Goal: Information Seeking & Learning: Find specific page/section

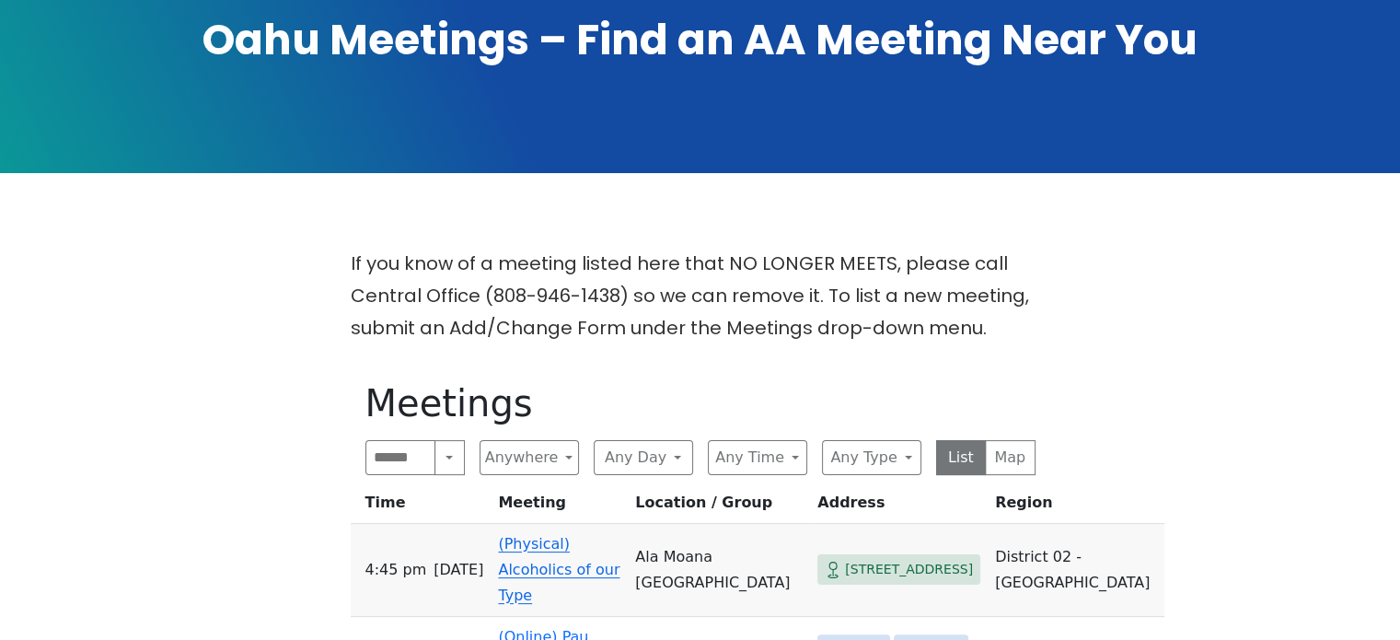
scroll to position [460, 0]
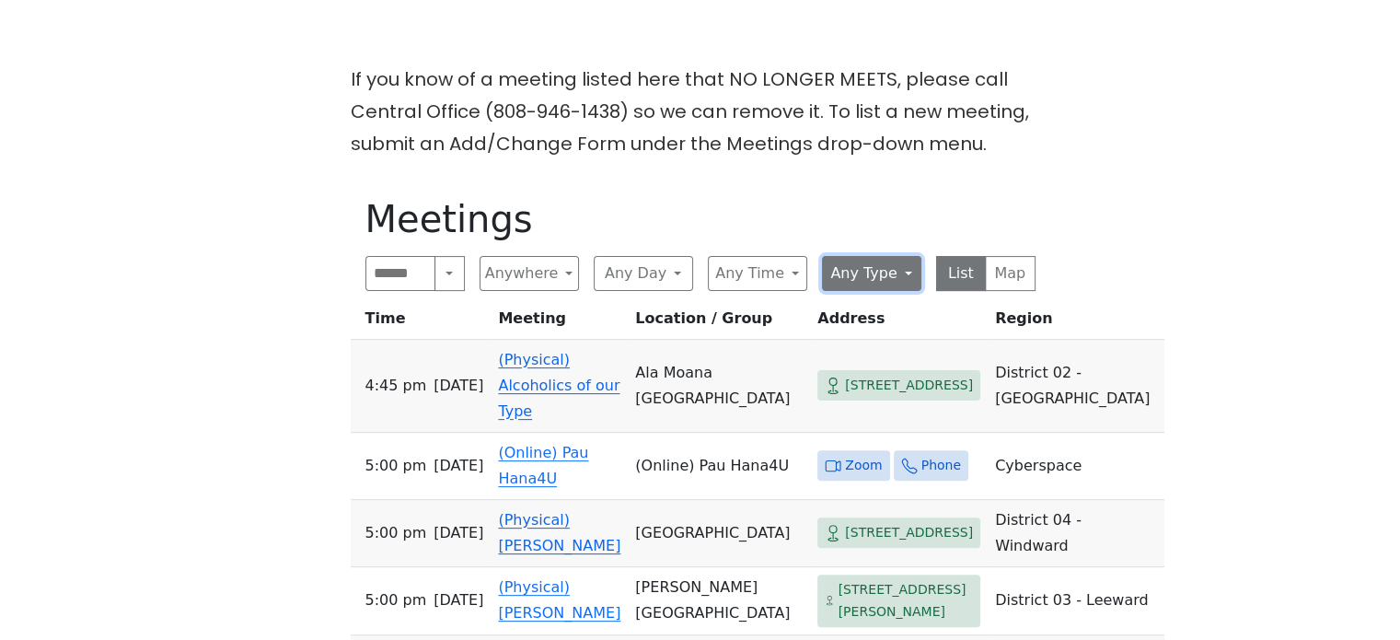
click at [866, 276] on button "Any Type" at bounding box center [871, 273] width 99 height 35
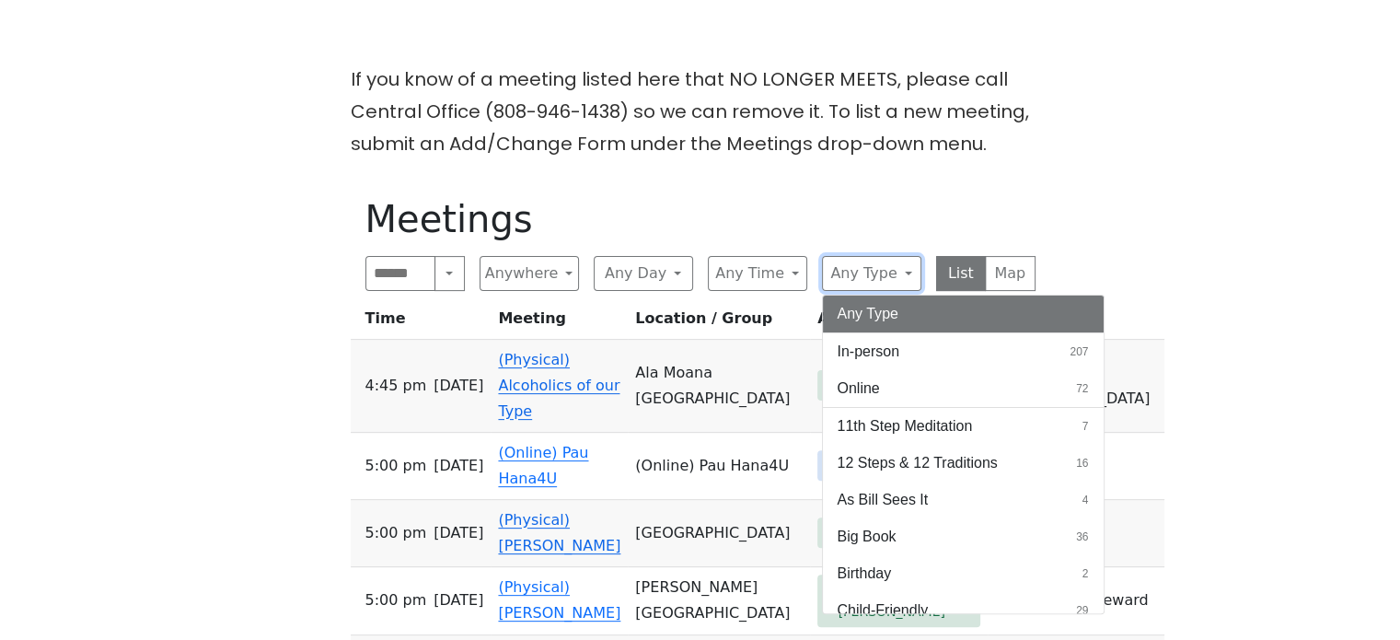
scroll to position [552, 0]
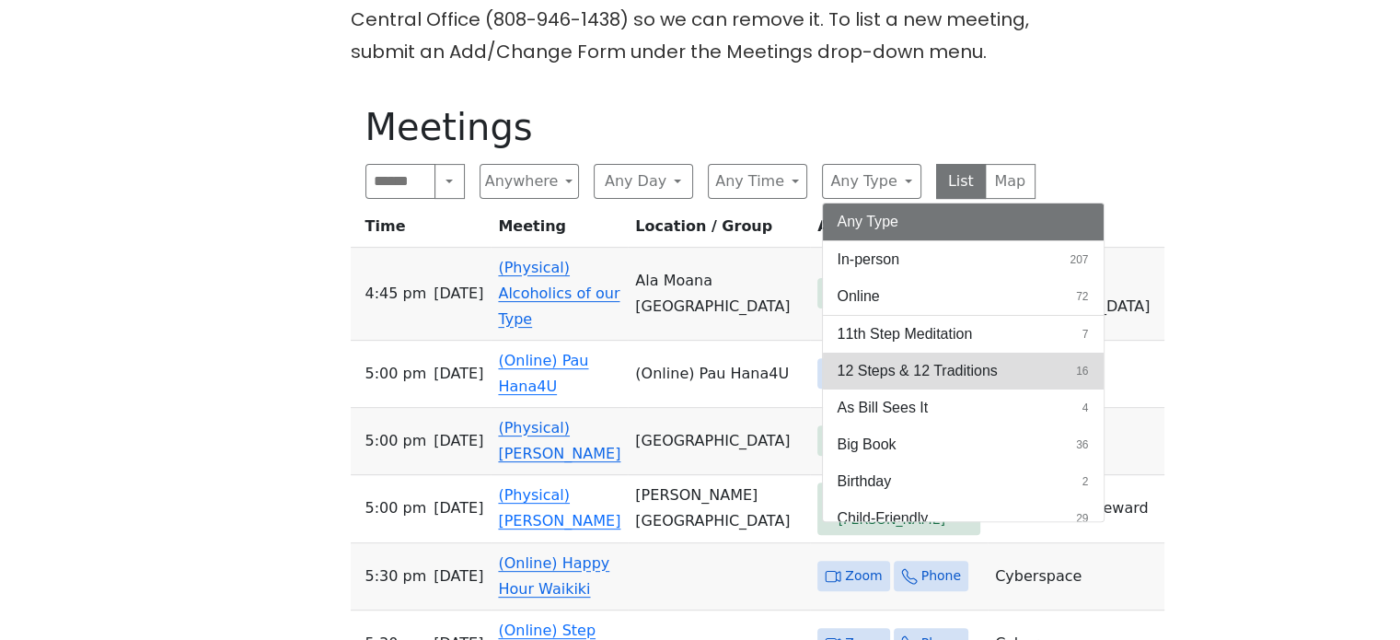
click at [1042, 377] on button "12 Steps & 12 Traditions 16" at bounding box center [963, 371] width 281 height 37
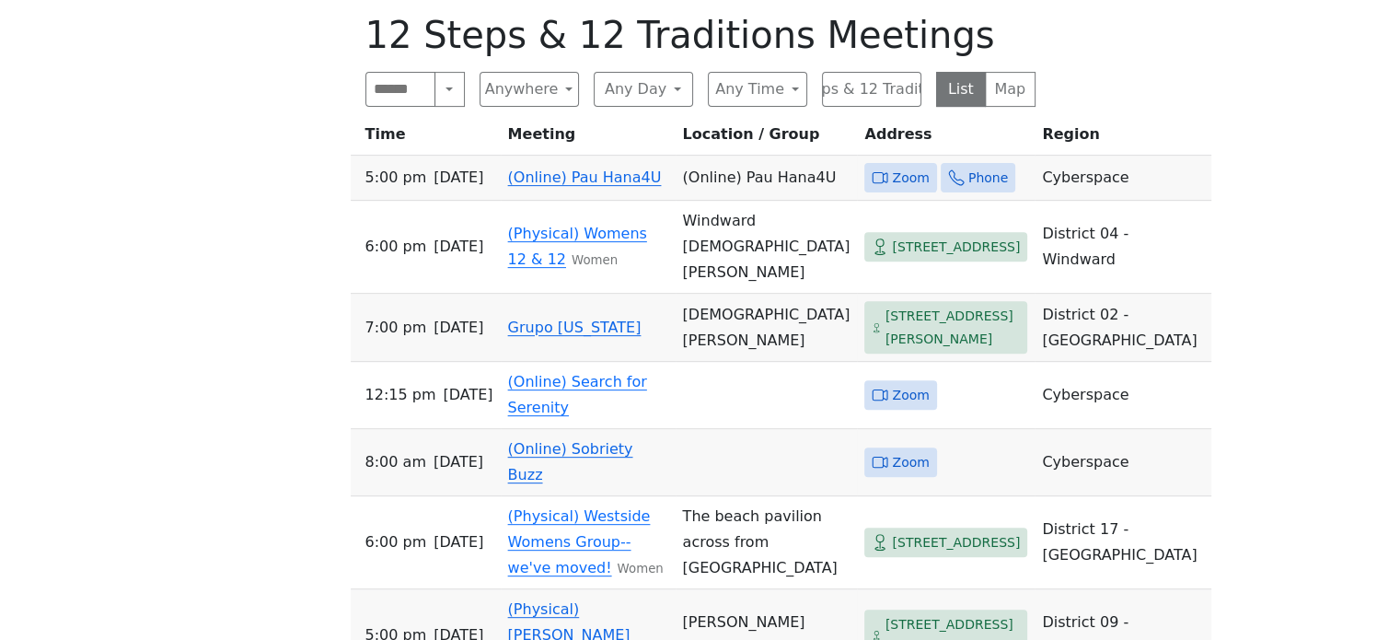
scroll to position [737, 0]
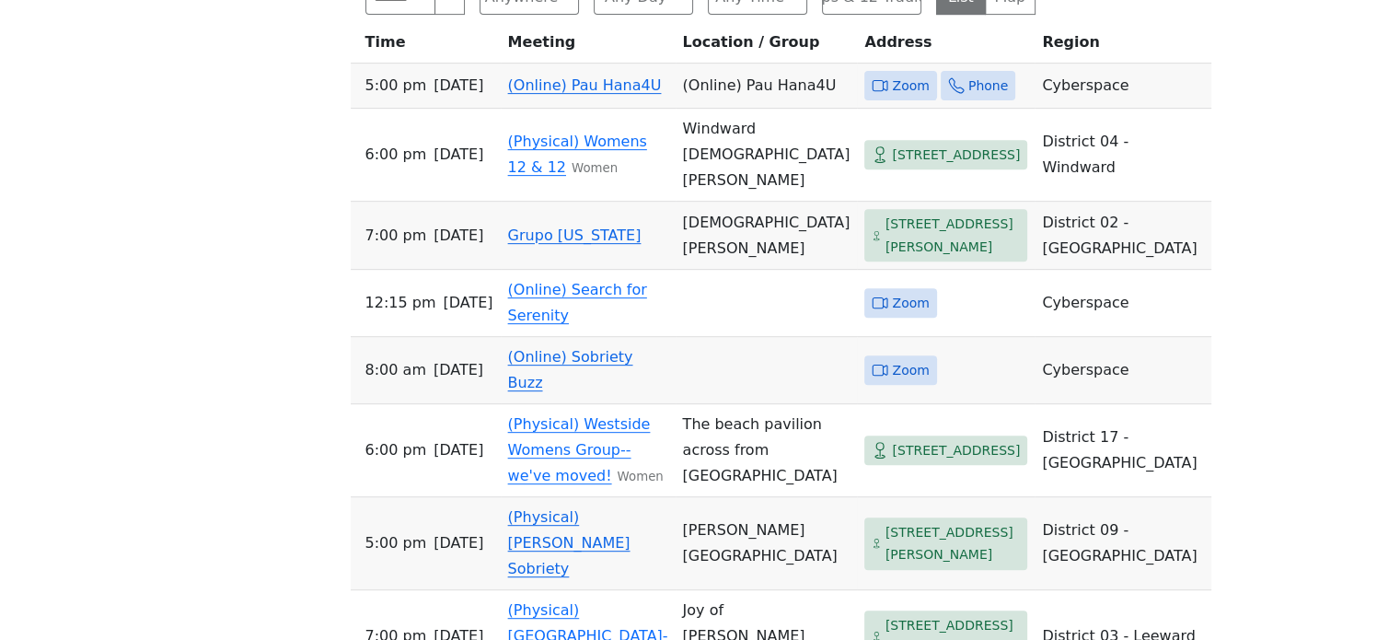
click at [565, 391] on link "(Online) Sobriety Buzz" at bounding box center [570, 369] width 125 height 43
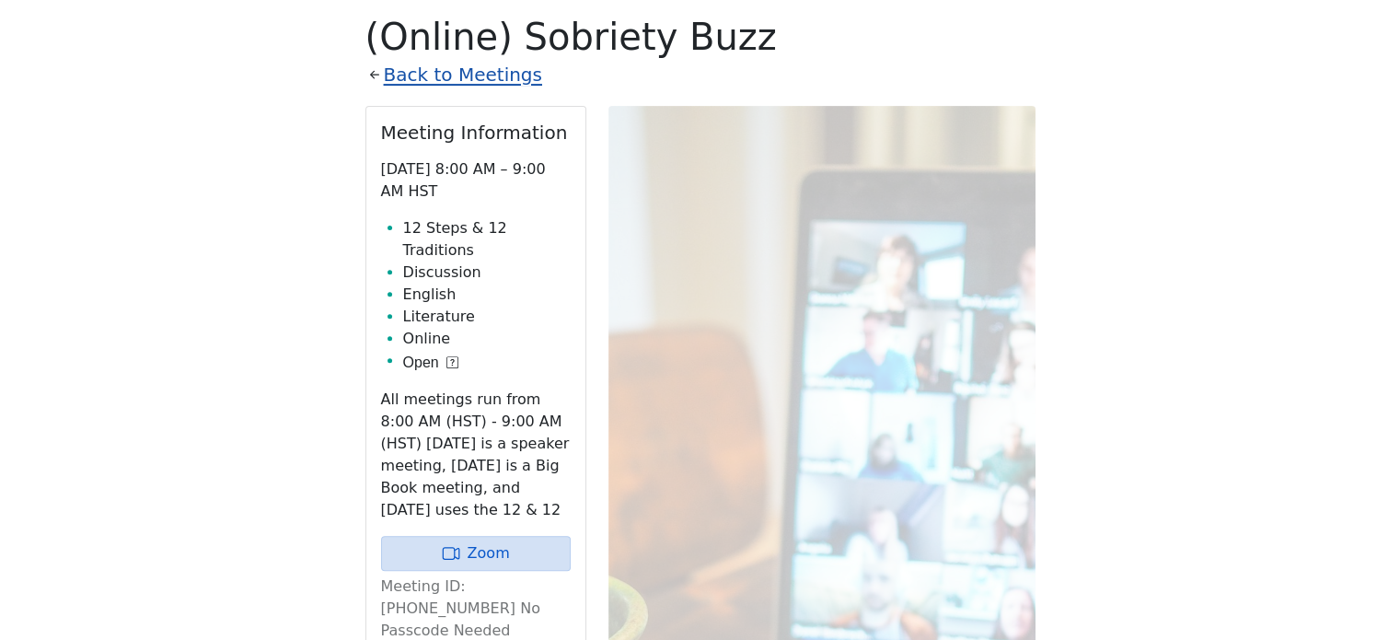
click at [422, 72] on link "Back to Meetings" at bounding box center [463, 75] width 158 height 32
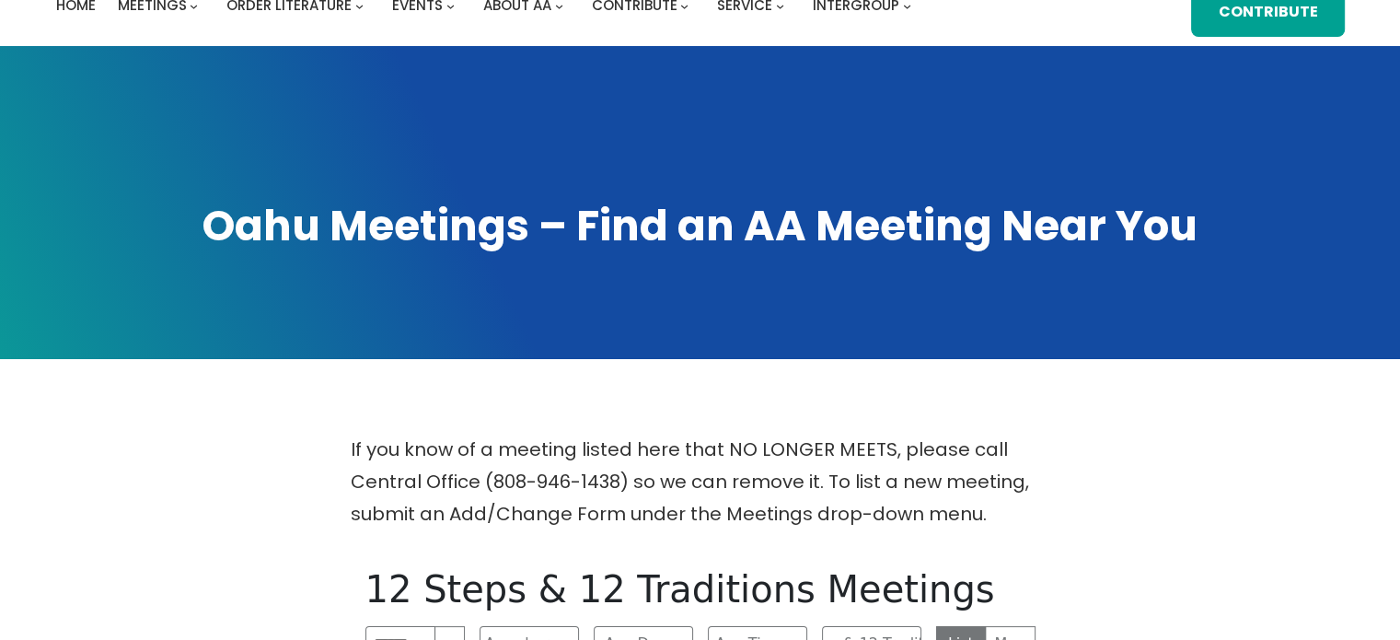
scroll to position [551, 0]
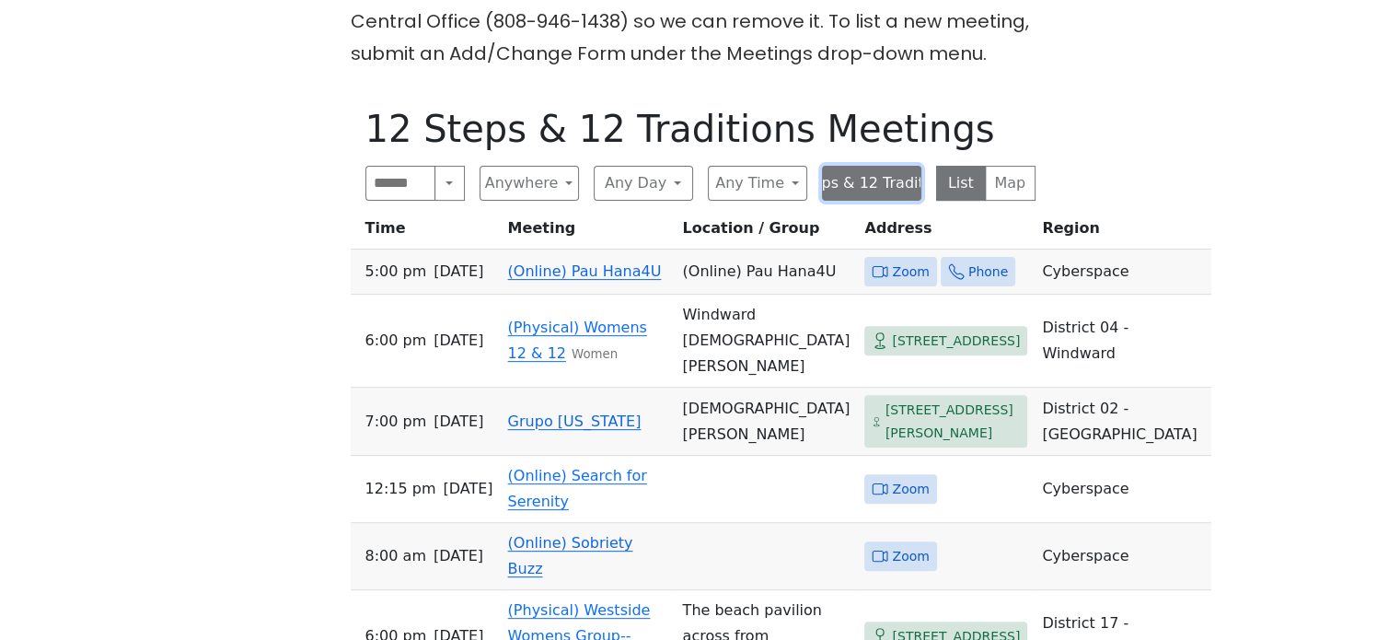
click at [874, 192] on button "12 Steps & 12 Traditions" at bounding box center [871, 183] width 99 height 35
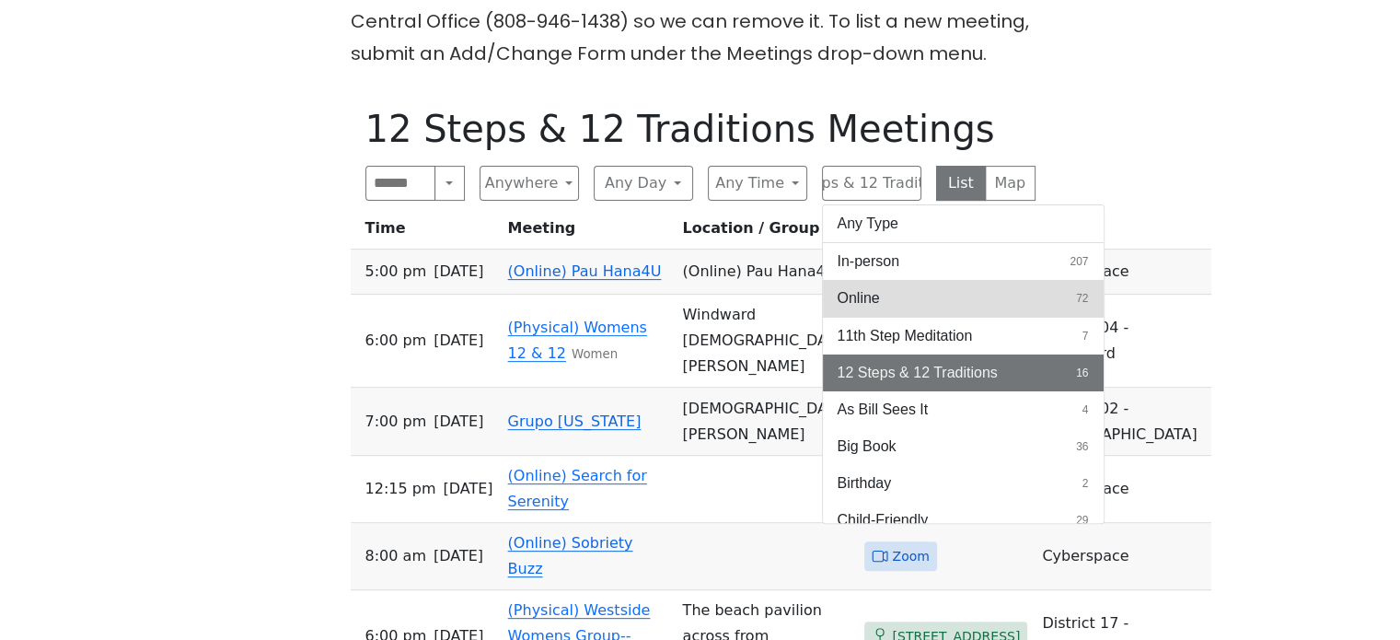
click at [888, 291] on button "Online 72" at bounding box center [963, 298] width 281 height 37
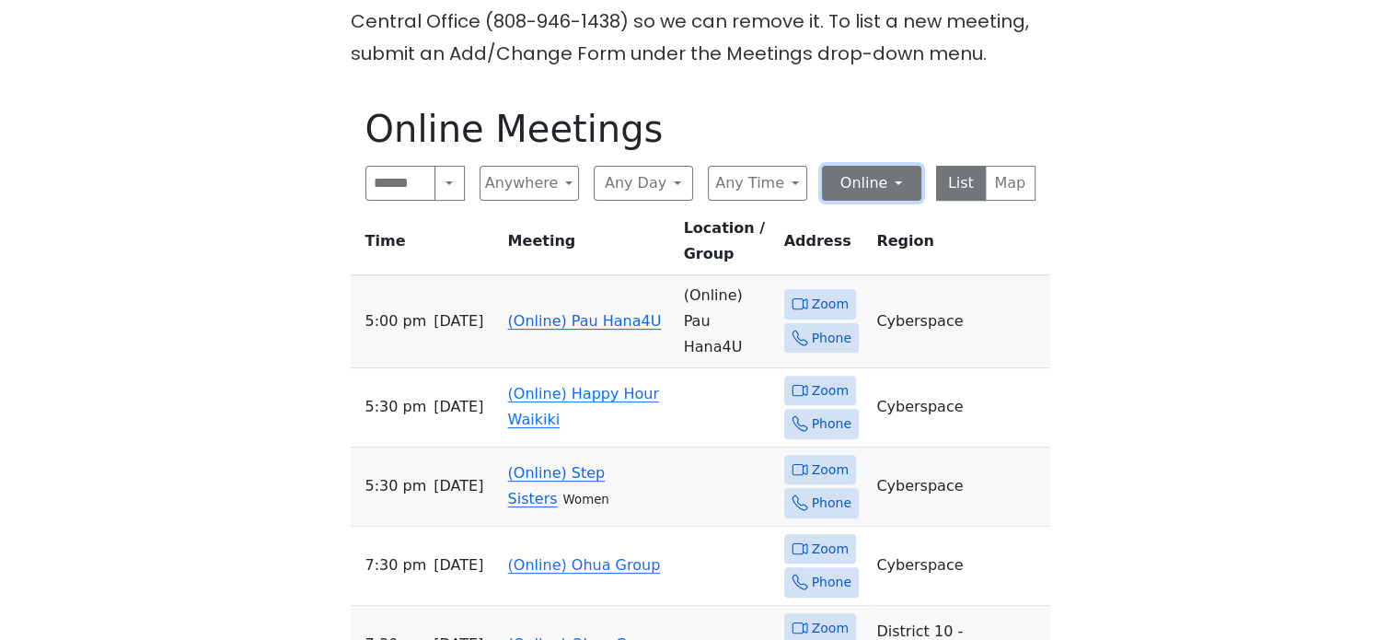
click at [854, 190] on button "Online" at bounding box center [871, 183] width 99 height 35
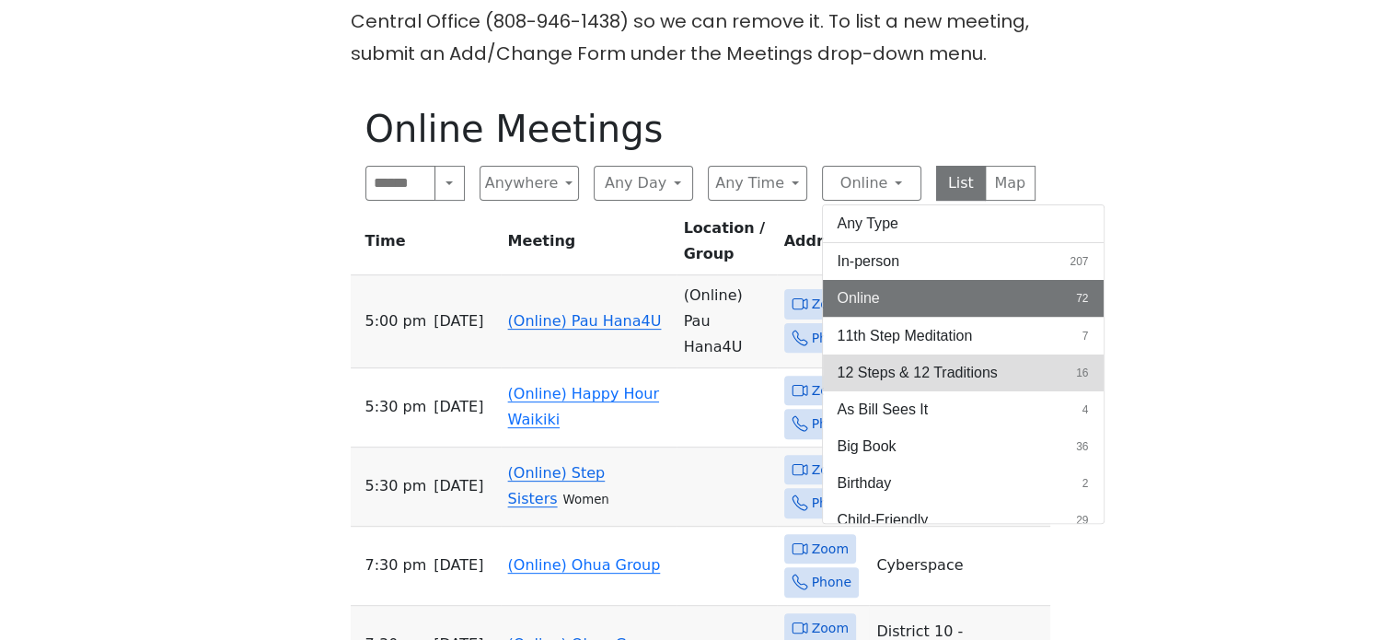
click at [895, 375] on span "12 Steps & 12 Traditions" at bounding box center [918, 373] width 160 height 22
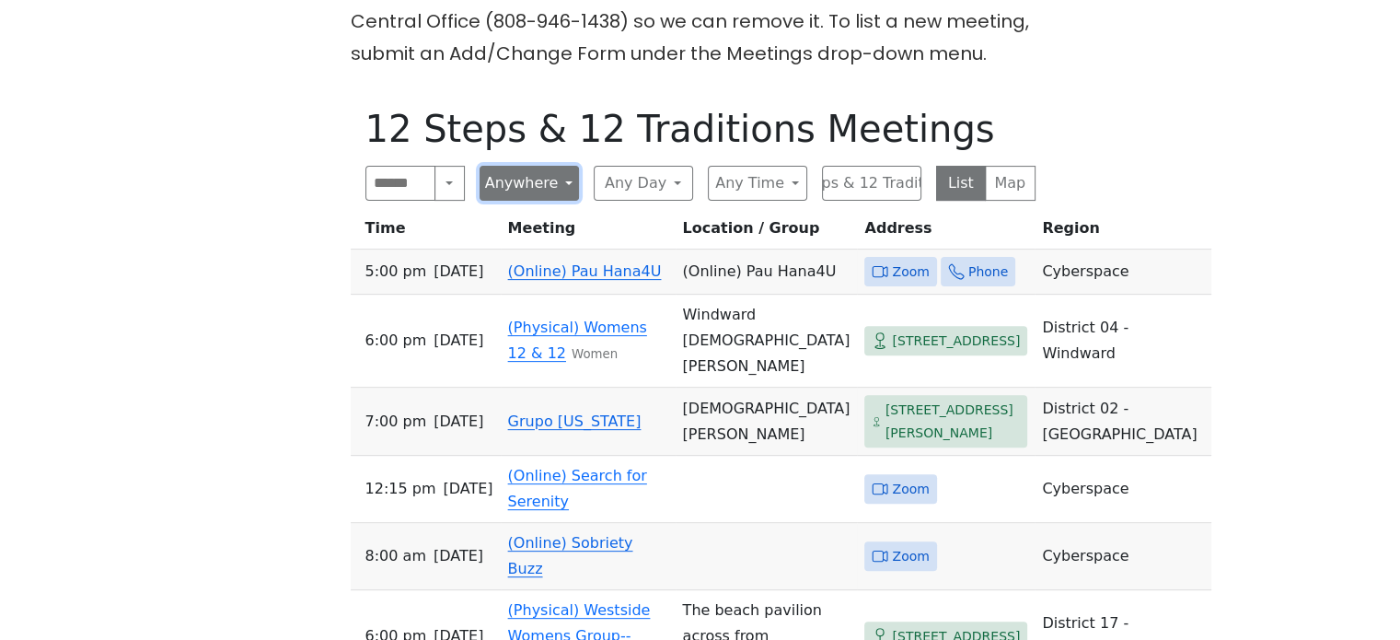
click at [528, 189] on button "Anywhere" at bounding box center [529, 183] width 99 height 35
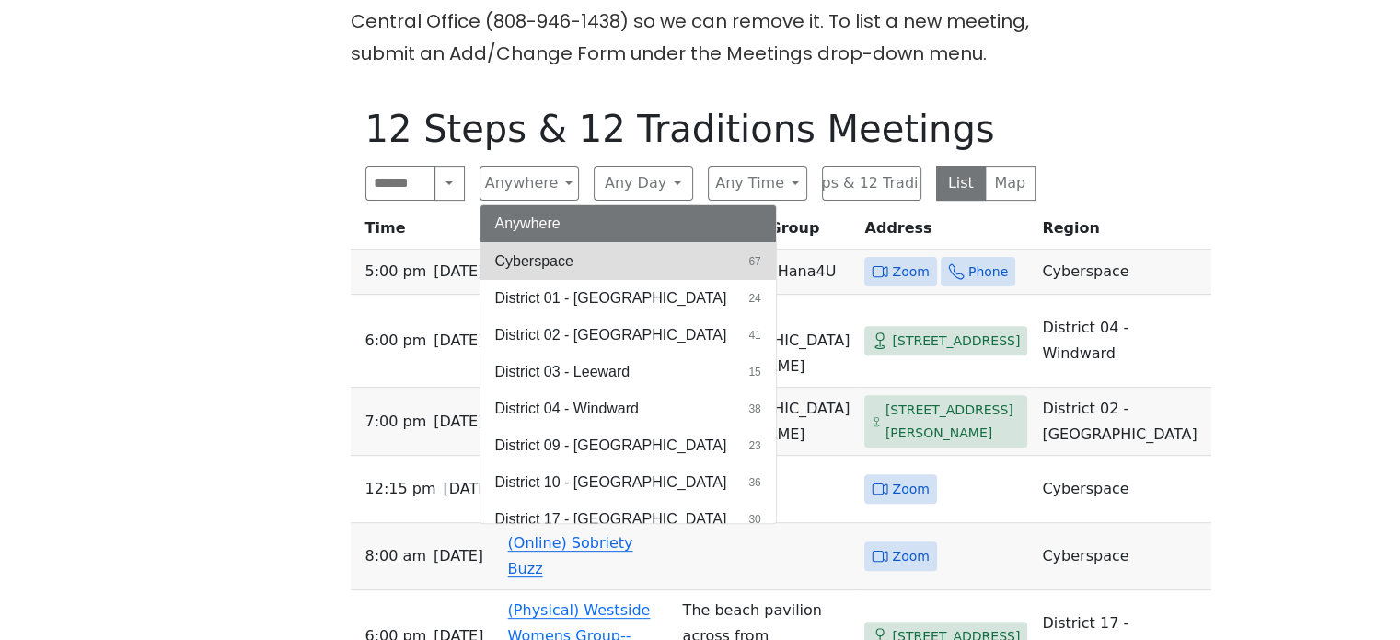
click at [542, 262] on span "Cyberspace" at bounding box center [534, 261] width 78 height 22
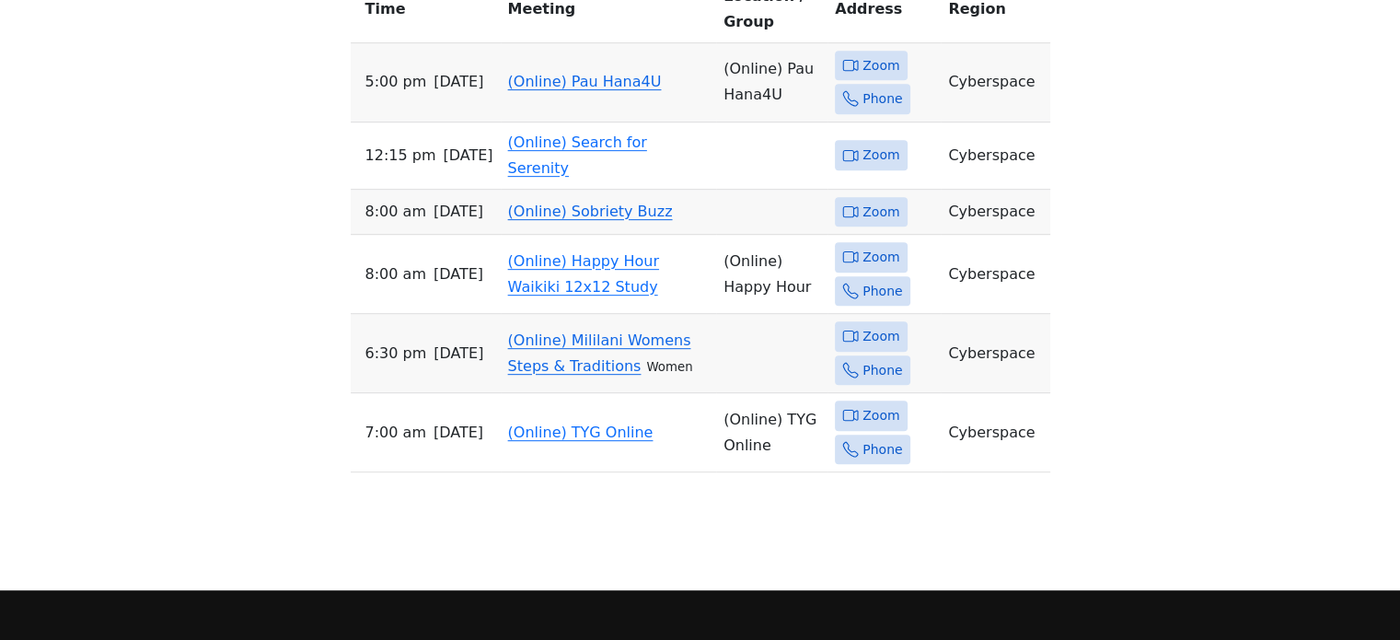
scroll to position [735, 0]
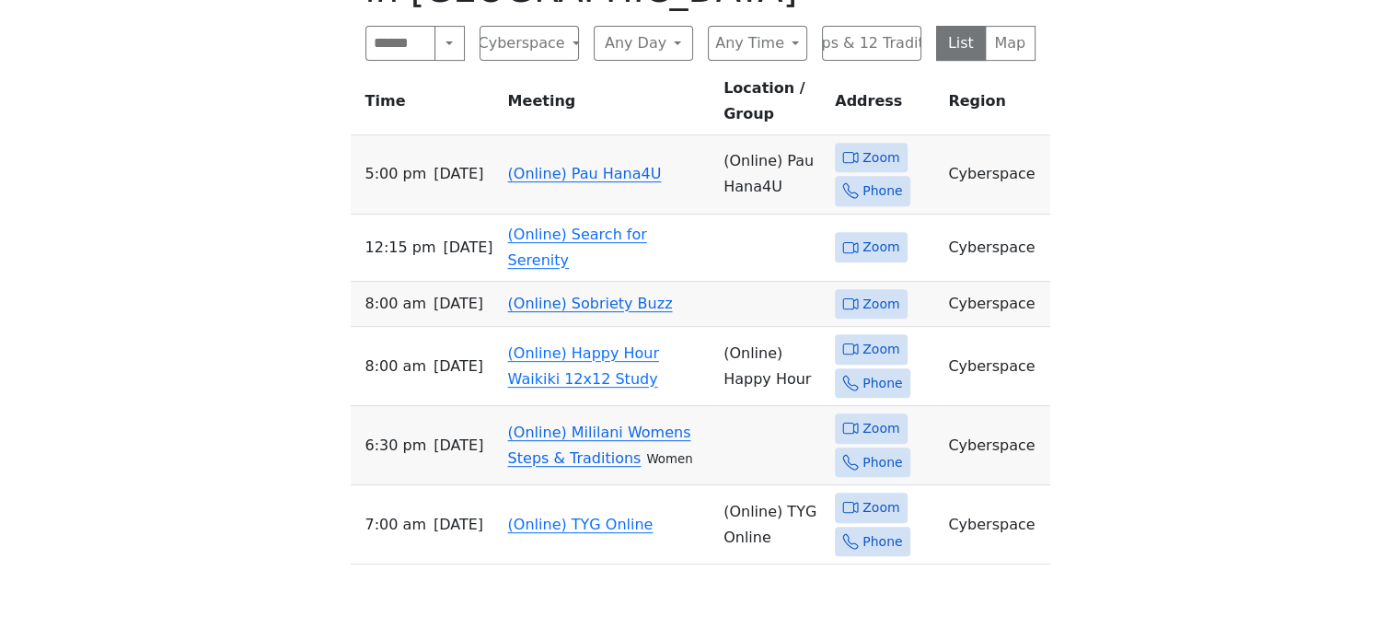
click at [641, 295] on link "(Online) Sobriety Buzz" at bounding box center [590, 303] width 165 height 17
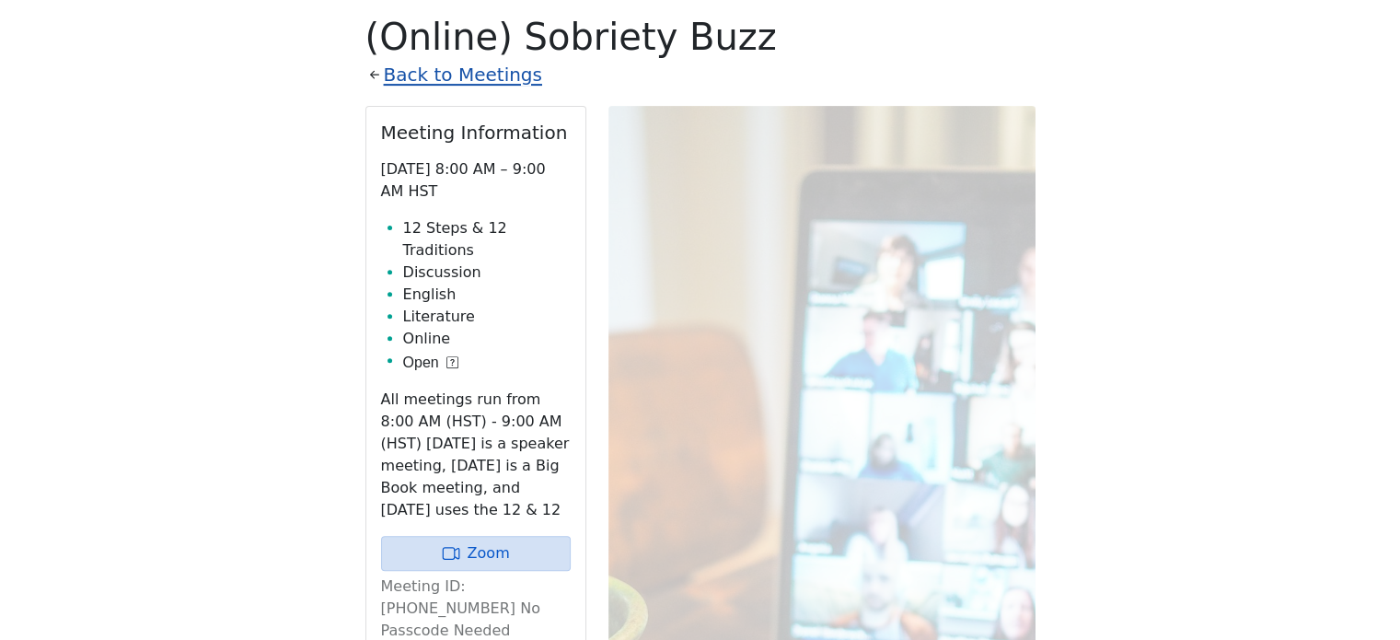
click at [384, 75] on link "Back to Meetings" at bounding box center [463, 75] width 158 height 32
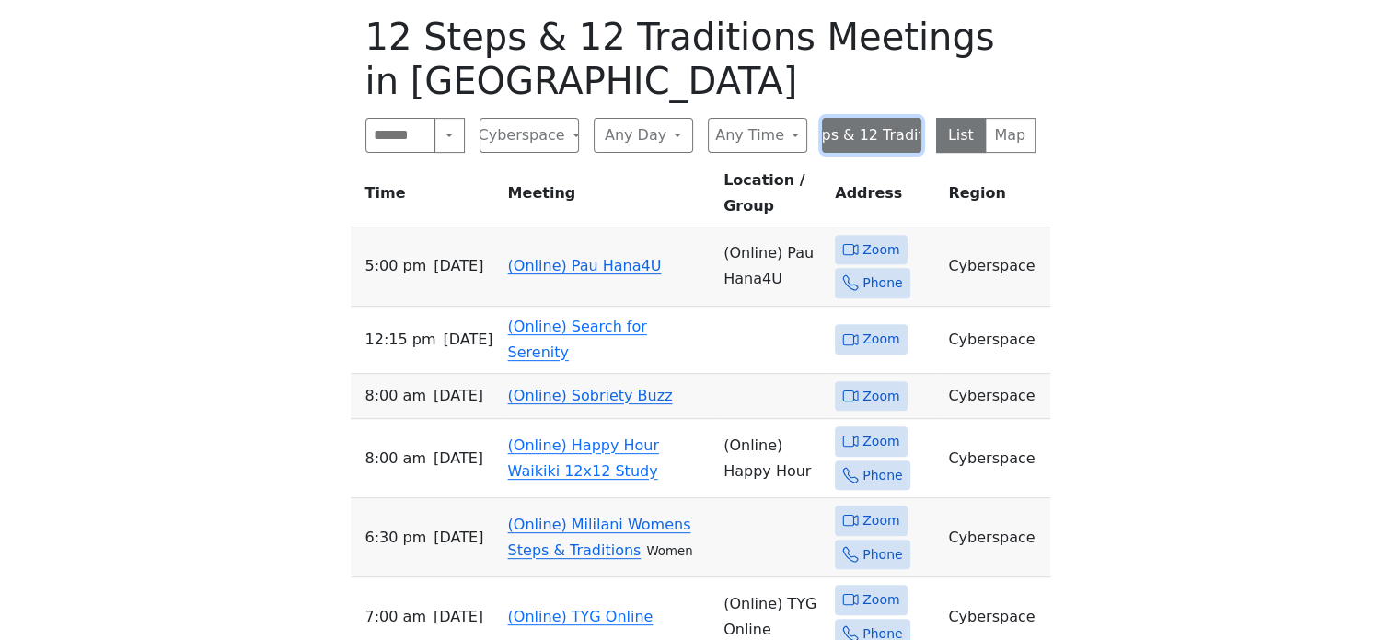
click at [840, 137] on button "12 Steps & 12 Traditions" at bounding box center [871, 135] width 99 height 35
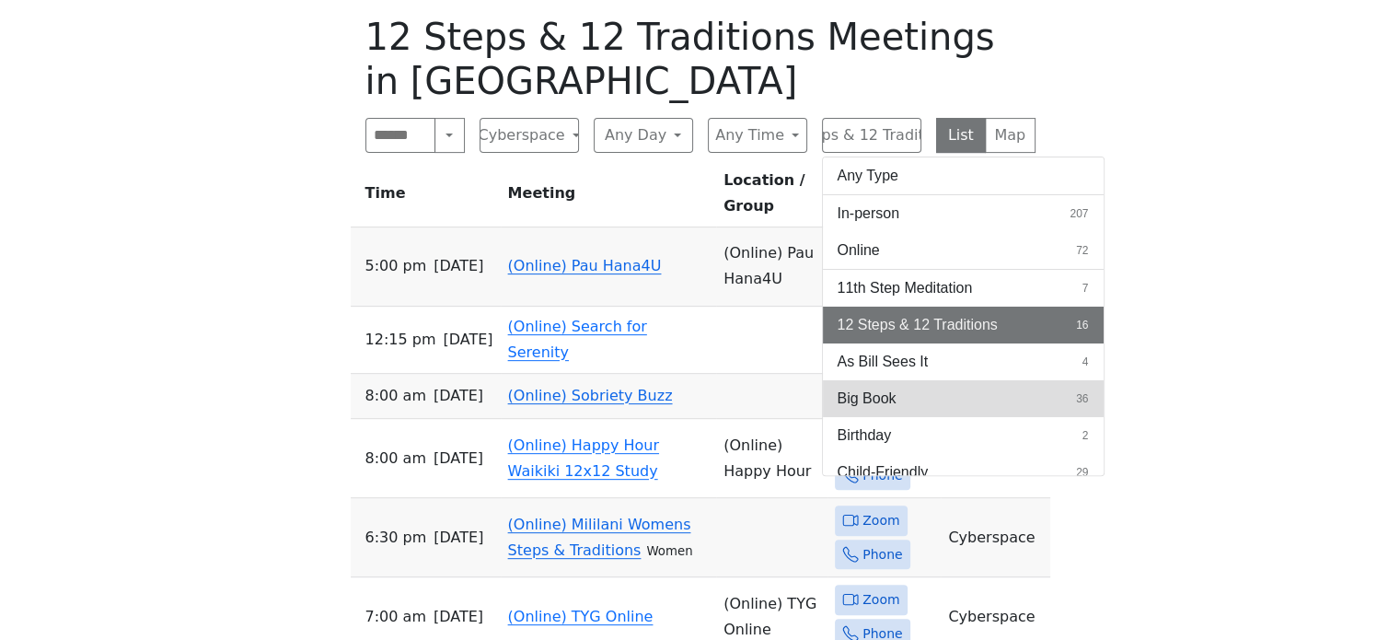
click at [935, 384] on button "Big Book 36" at bounding box center [963, 398] width 281 height 37
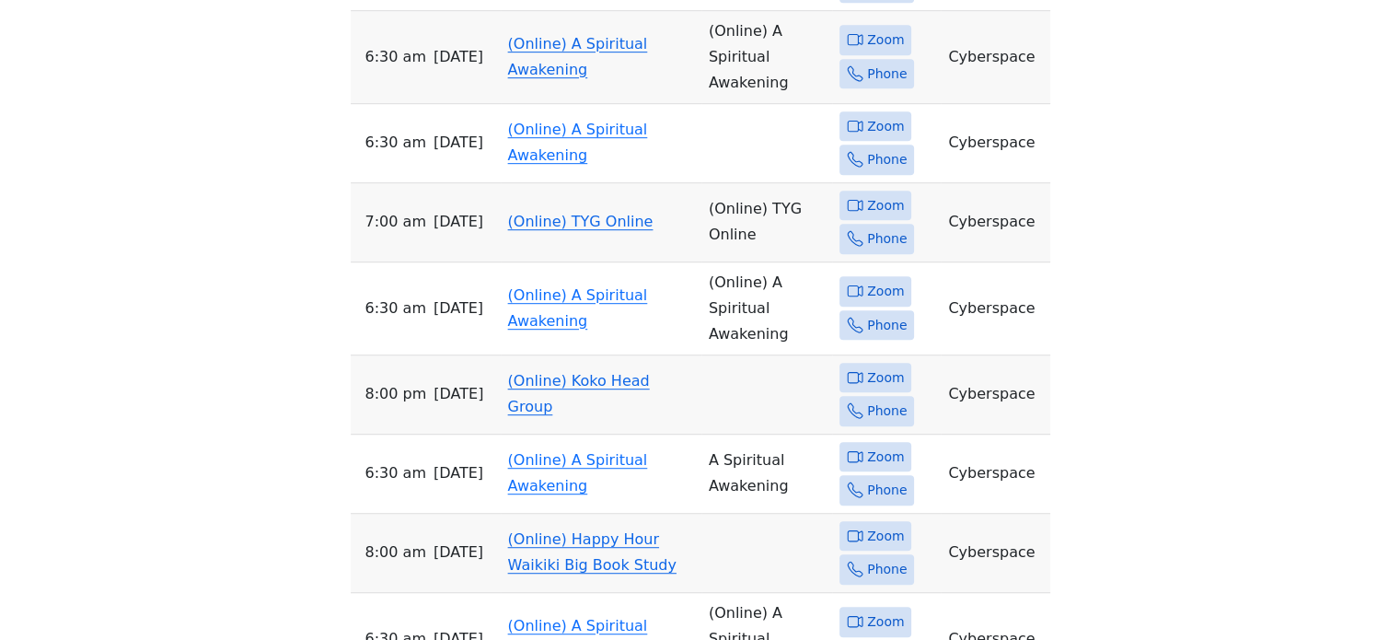
scroll to position [1011, 0]
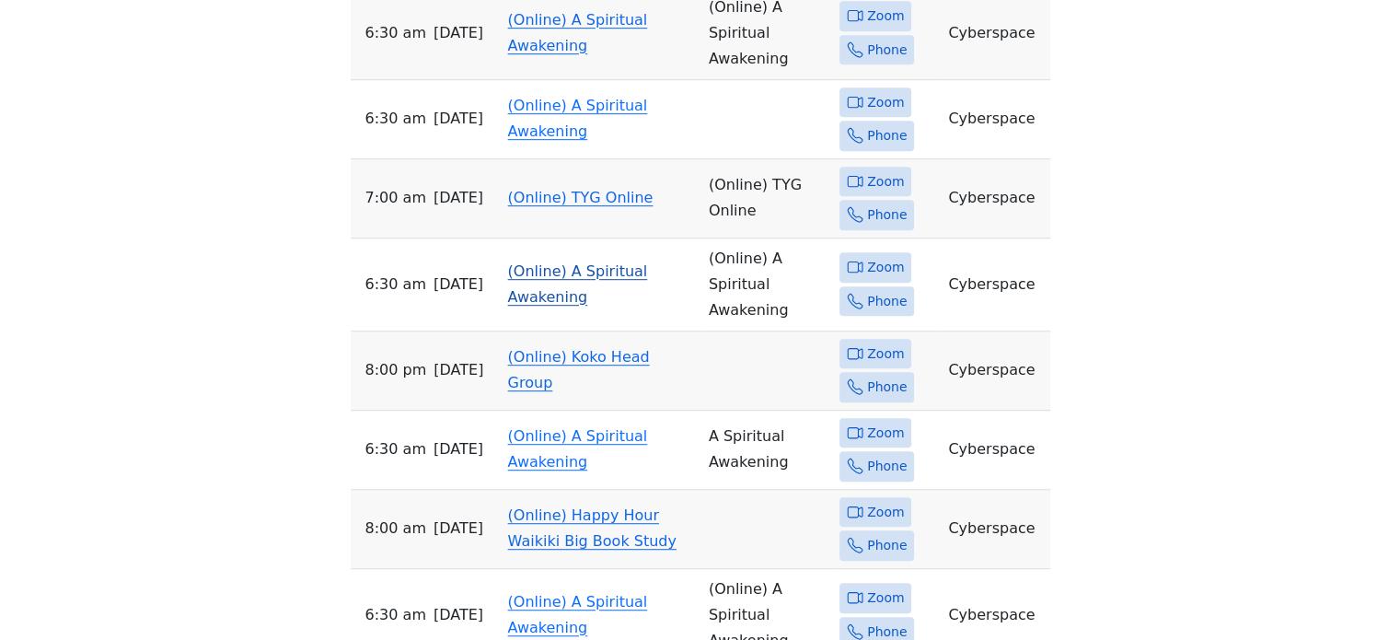
click at [528, 276] on link "(Online) A Spiritual Awakening" at bounding box center [578, 283] width 140 height 43
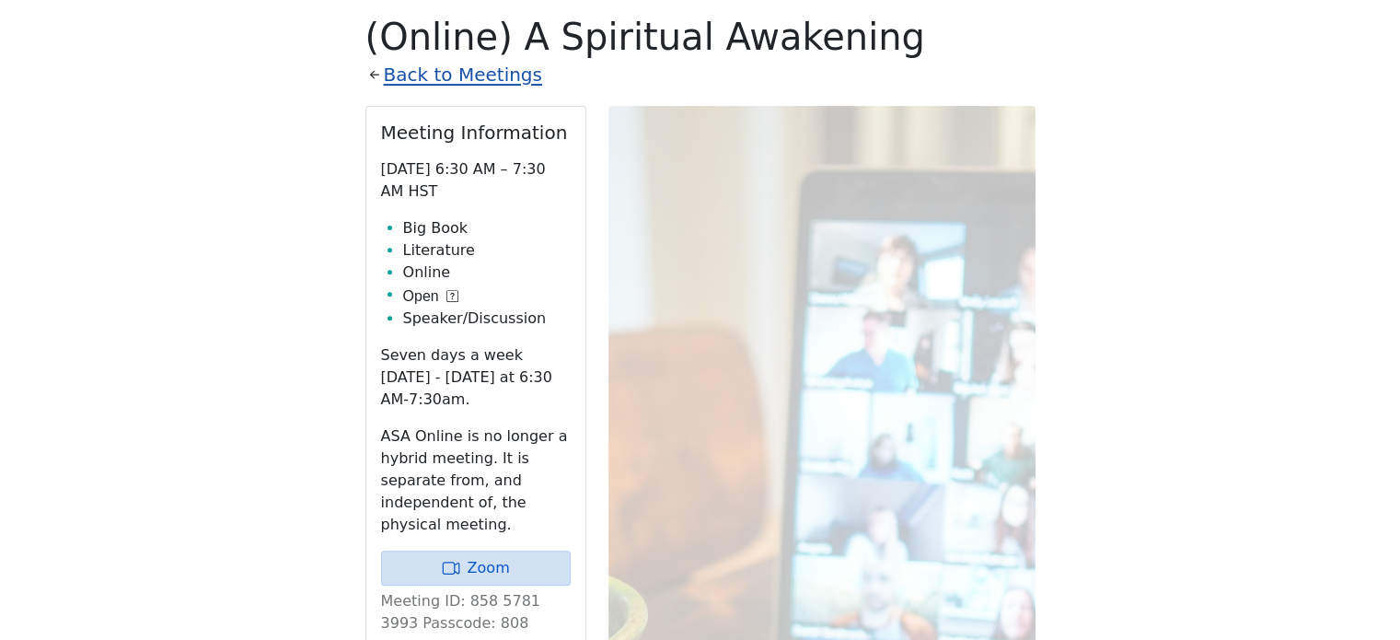
click at [484, 75] on link "Back to Meetings" at bounding box center [463, 75] width 158 height 32
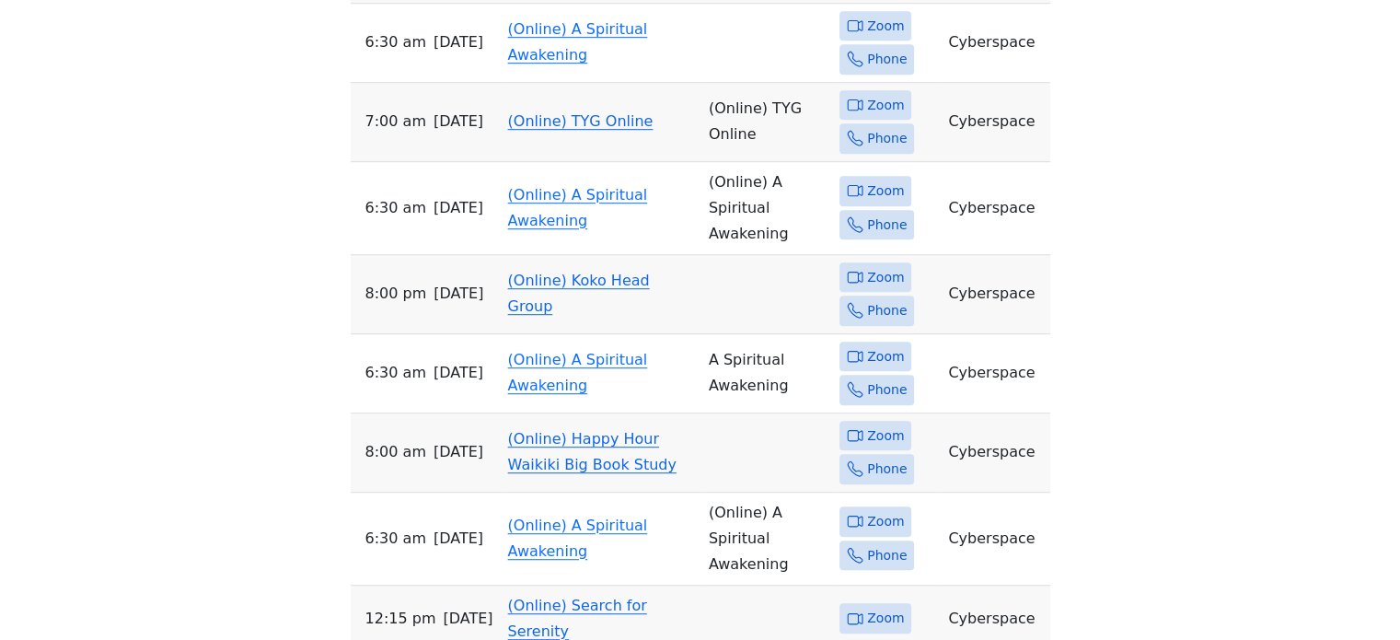
scroll to position [1103, 0]
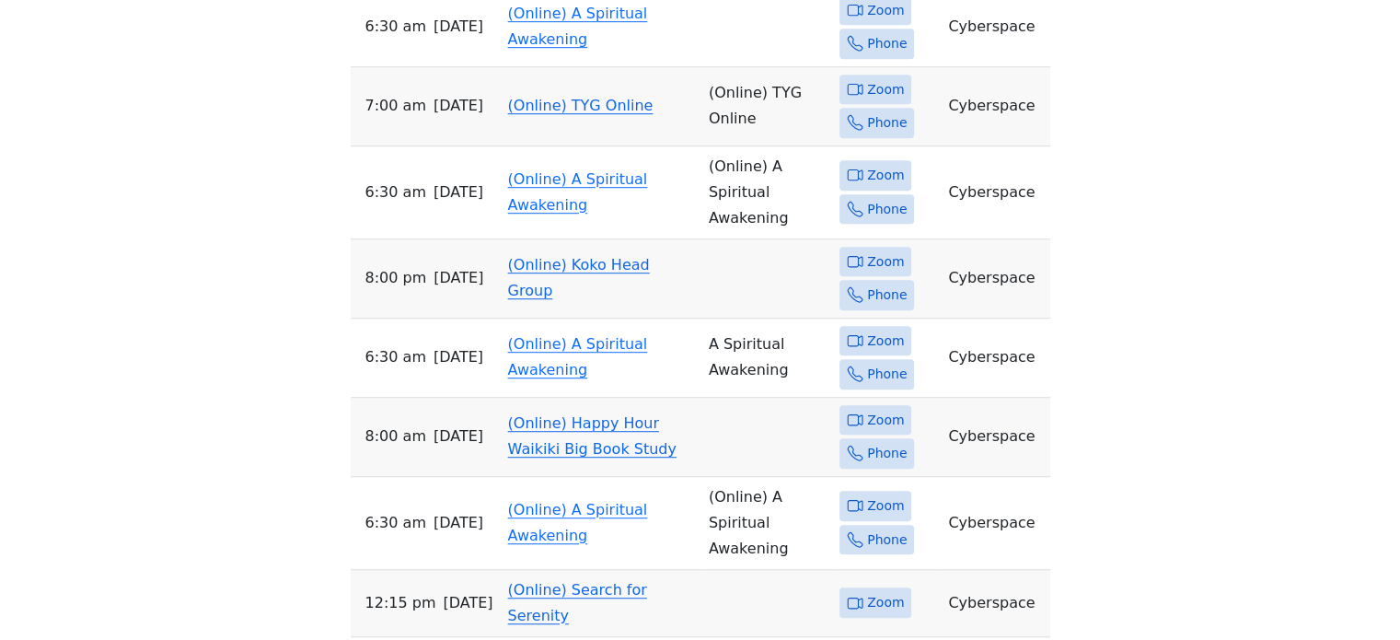
click at [599, 256] on link "(Online) Koko Head Group" at bounding box center [579, 277] width 142 height 43
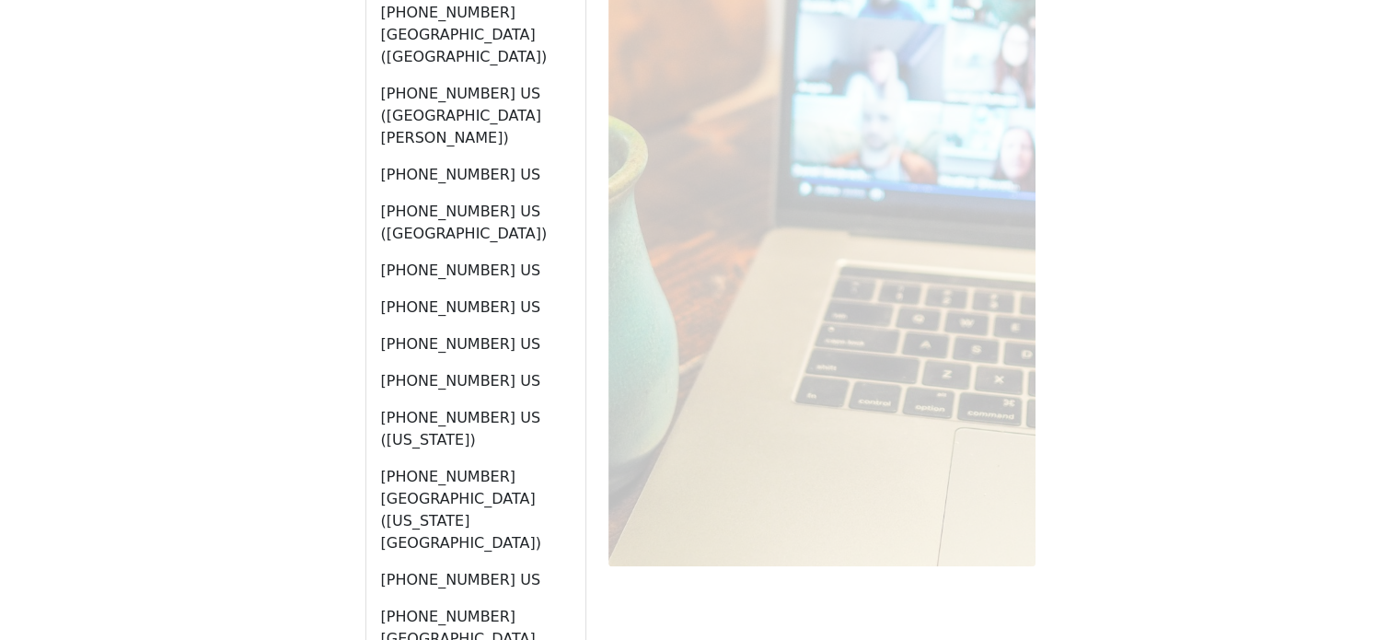
scroll to position [643, 0]
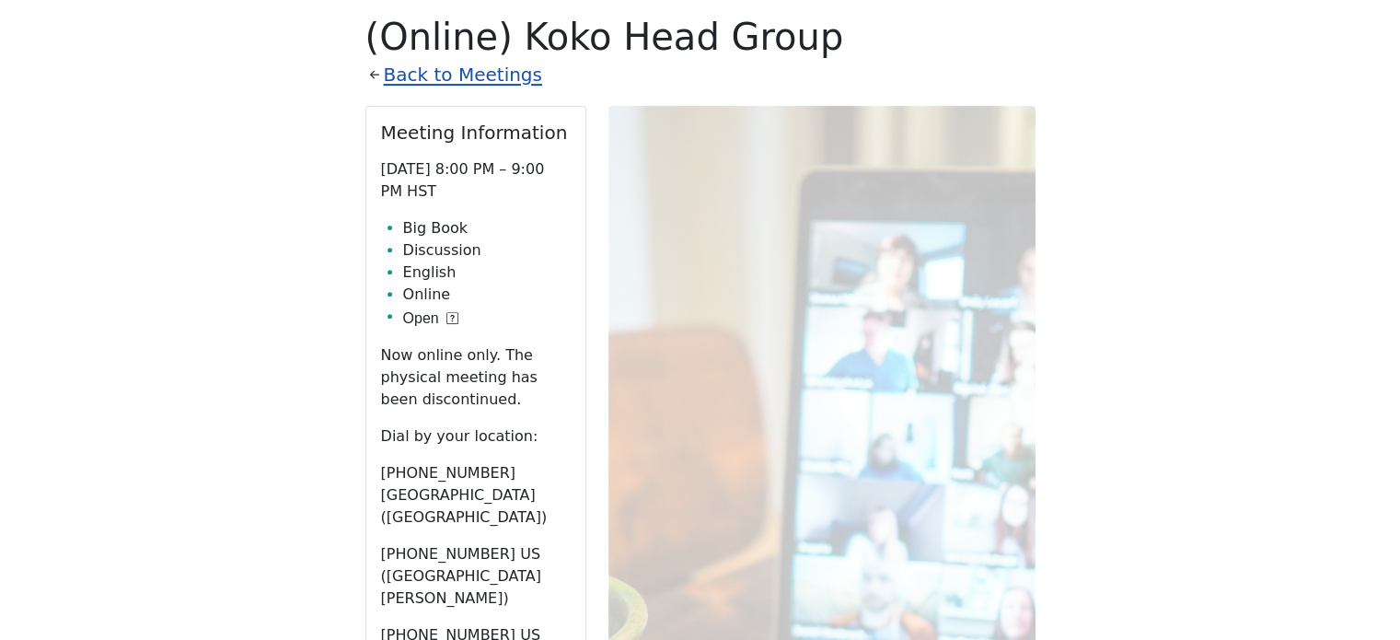
click at [488, 76] on link "Back to Meetings" at bounding box center [463, 75] width 158 height 32
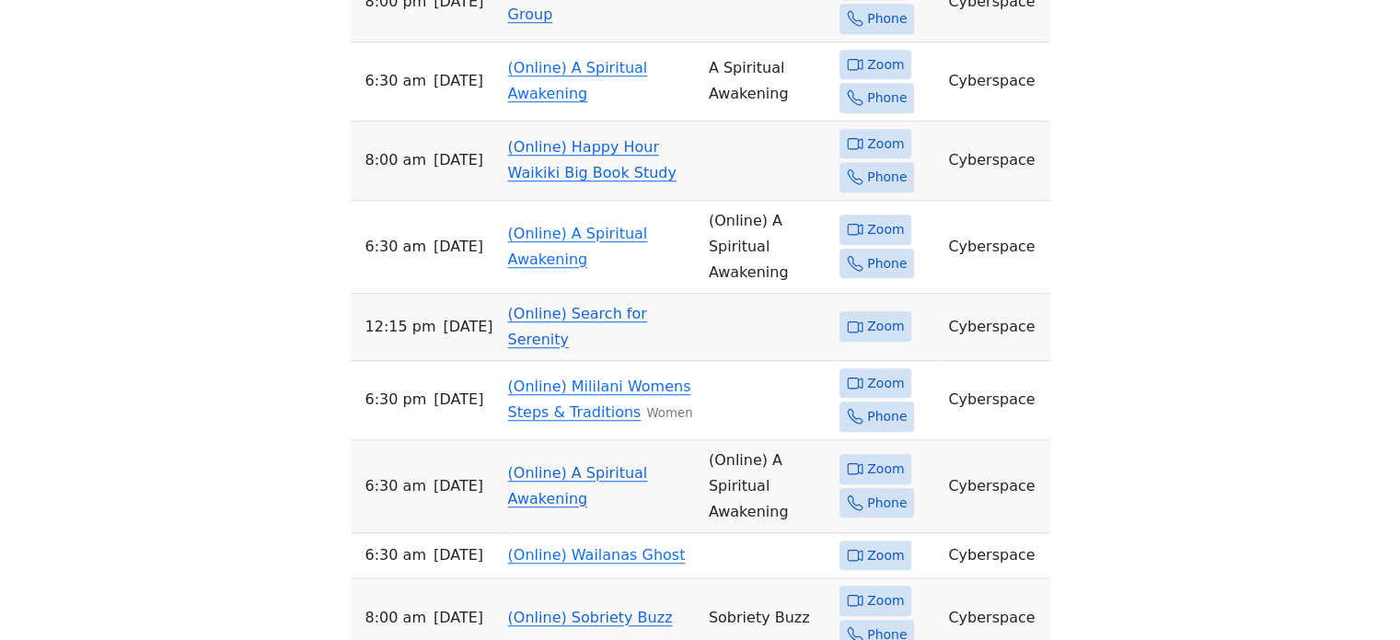
scroll to position [1471, 0]
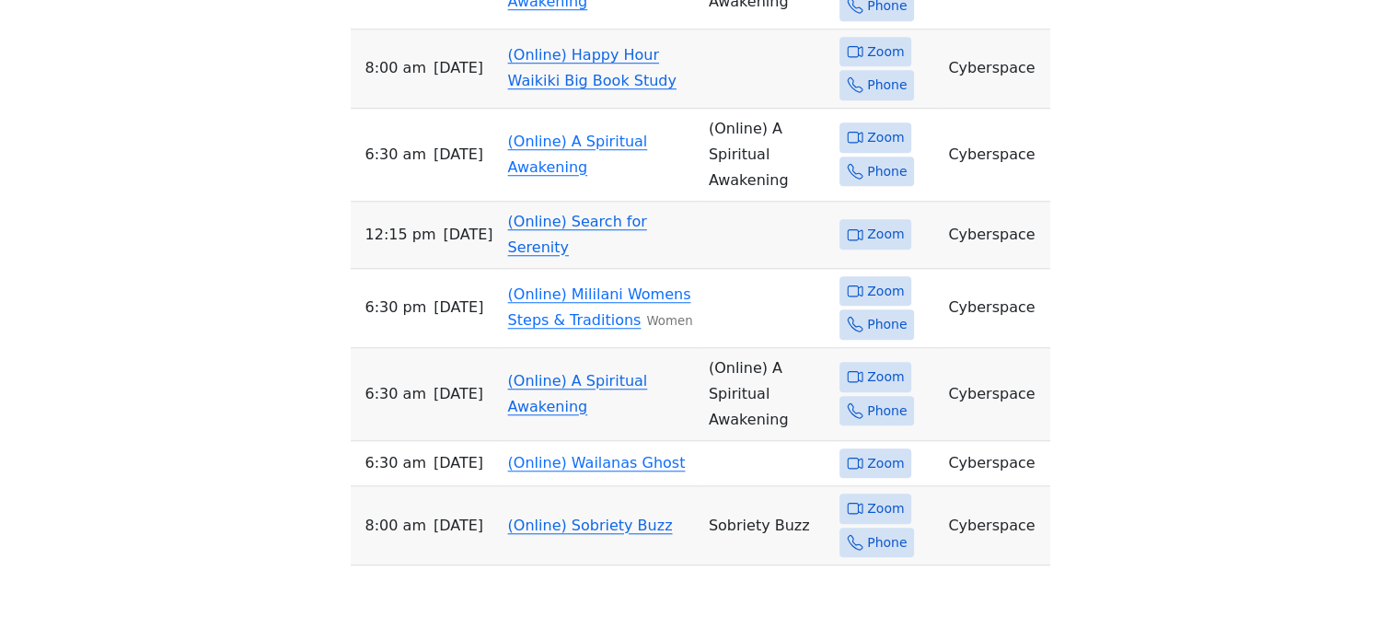
click at [558, 517] on link "(Online) Sobriety Buzz" at bounding box center [590, 525] width 165 height 17
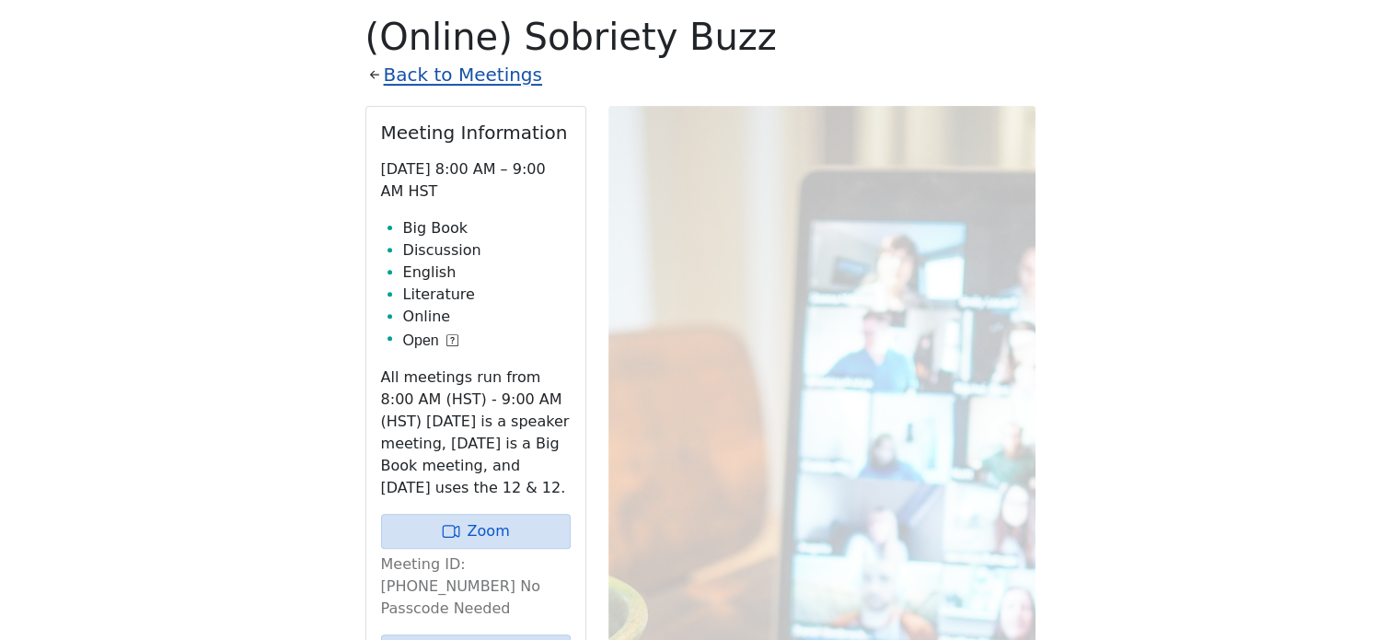
click at [435, 77] on link "Back to Meetings" at bounding box center [463, 75] width 158 height 32
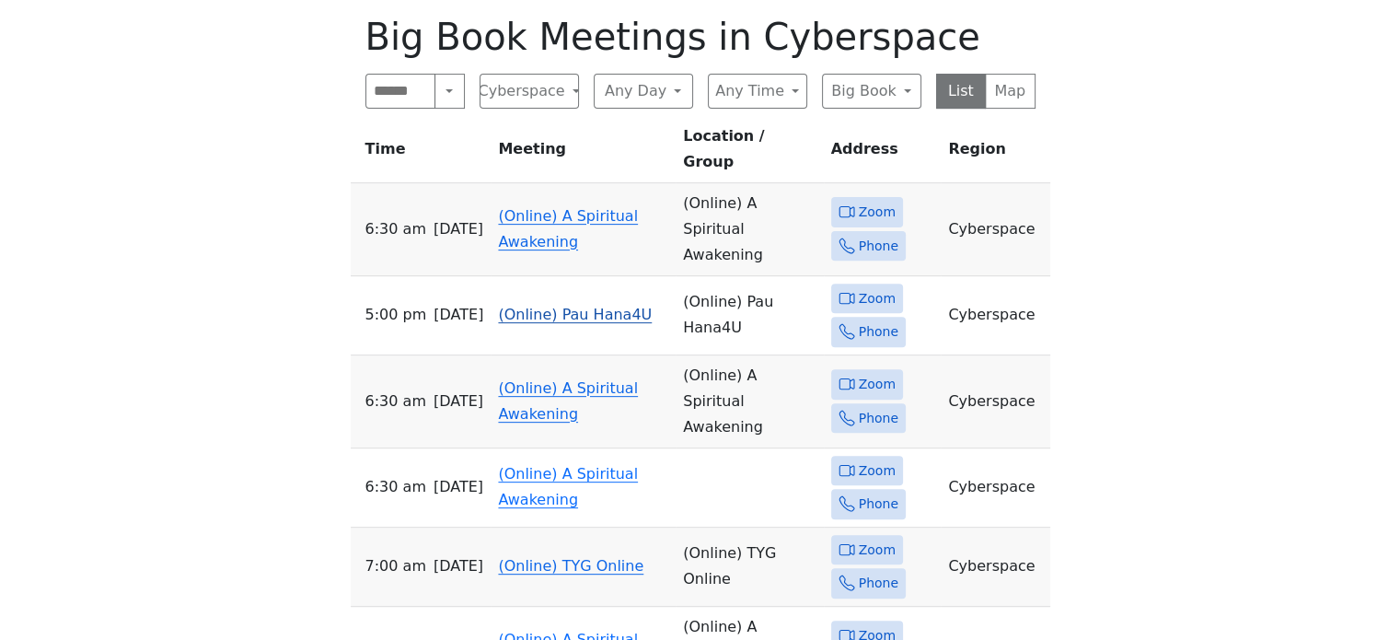
click at [550, 306] on link "(Online) Pau Hana4U" at bounding box center [575, 314] width 154 height 17
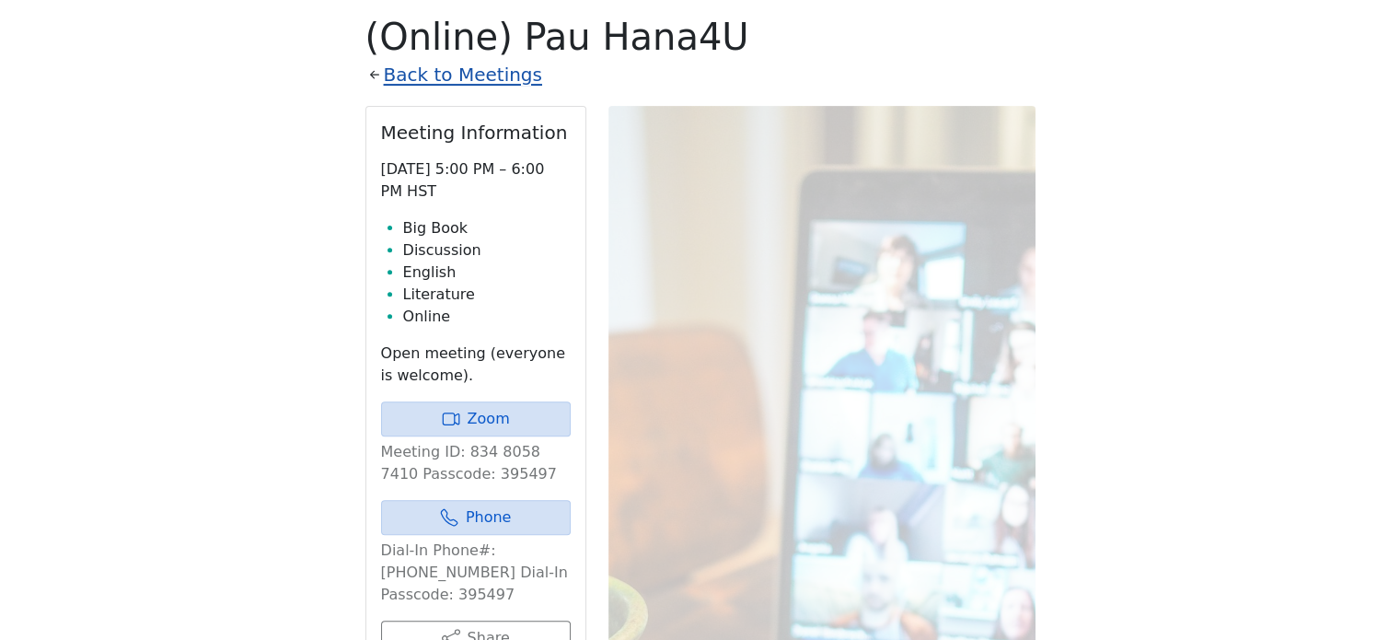
click at [482, 81] on link "Back to Meetings" at bounding box center [463, 75] width 158 height 32
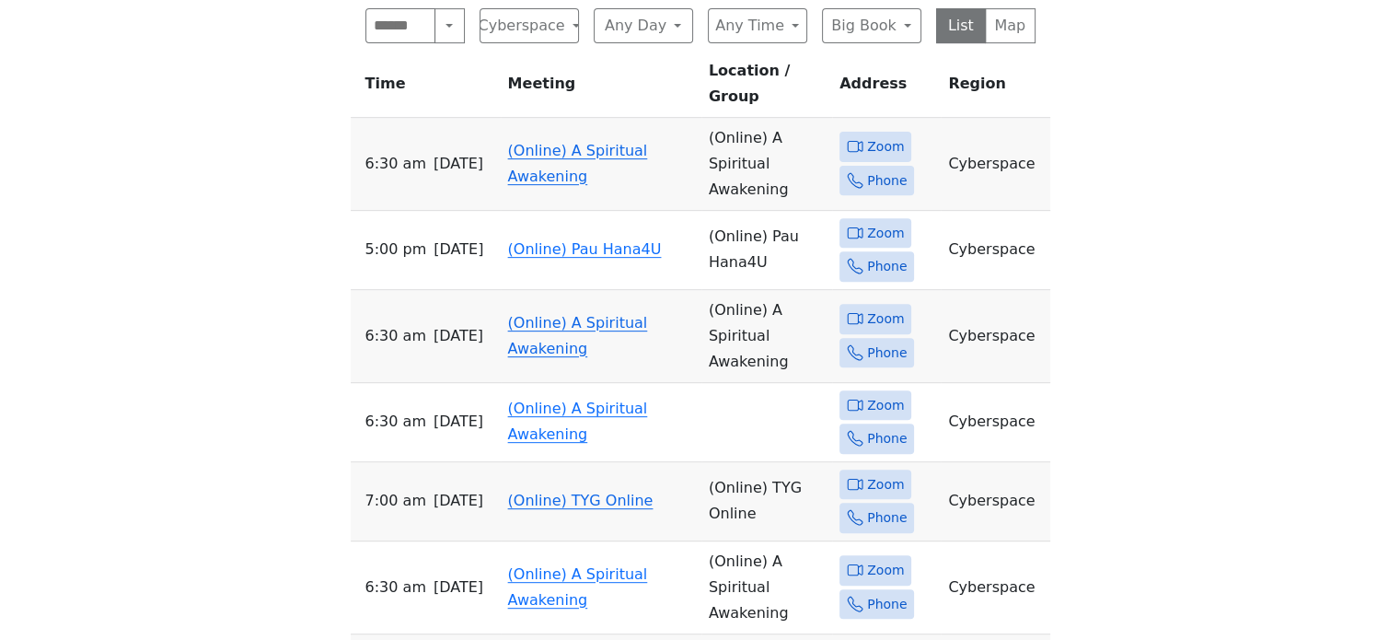
scroll to position [735, 0]
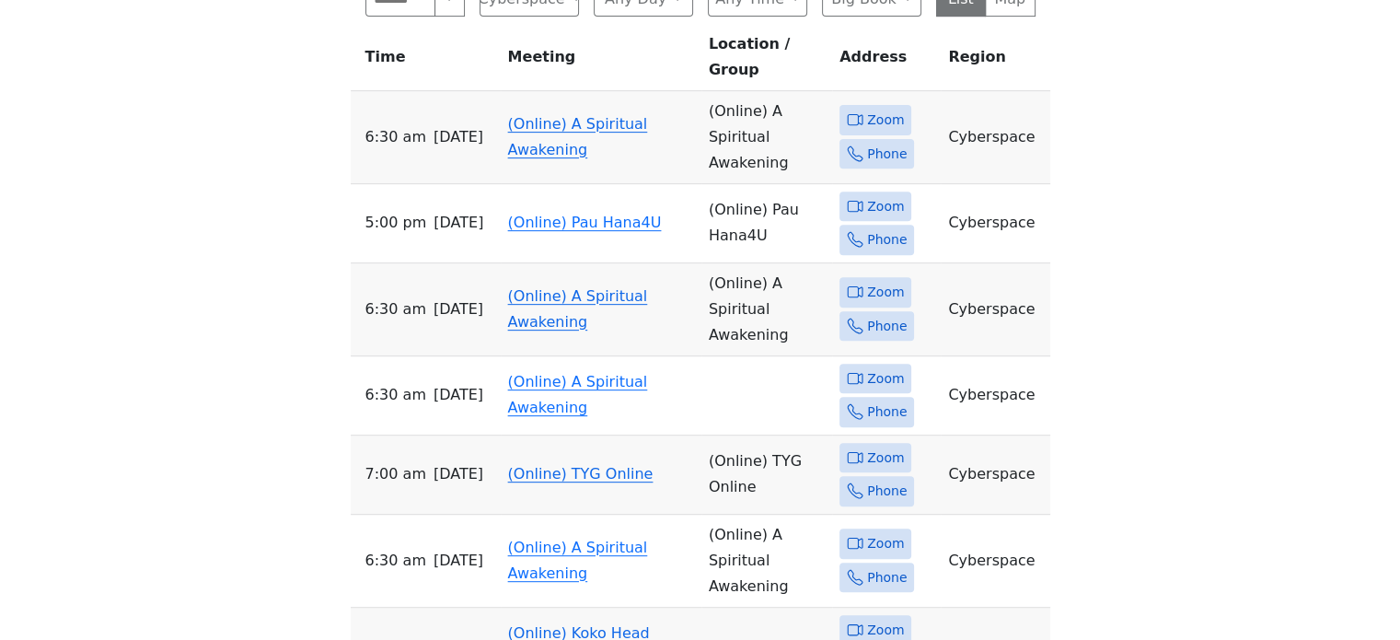
click at [564, 297] on link "(Online) A Spiritual Awakening" at bounding box center [578, 308] width 140 height 43
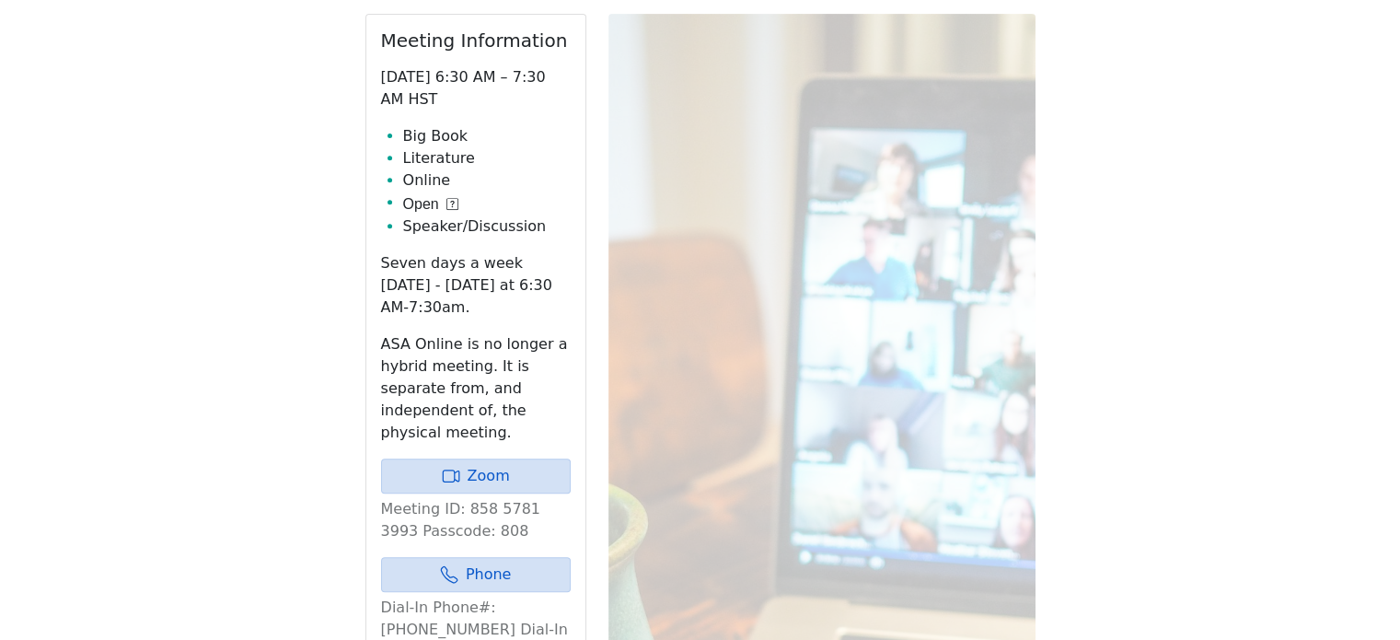
scroll to position [643, 0]
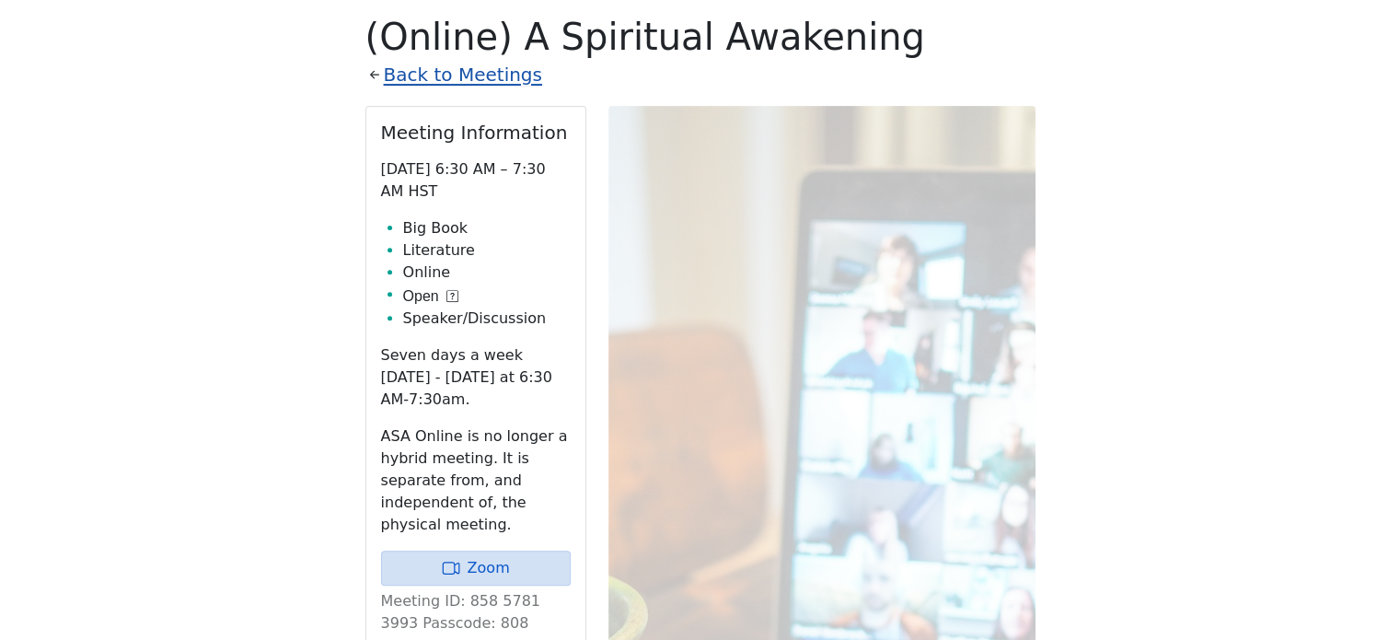
click at [433, 81] on link "Back to Meetings" at bounding box center [463, 75] width 158 height 32
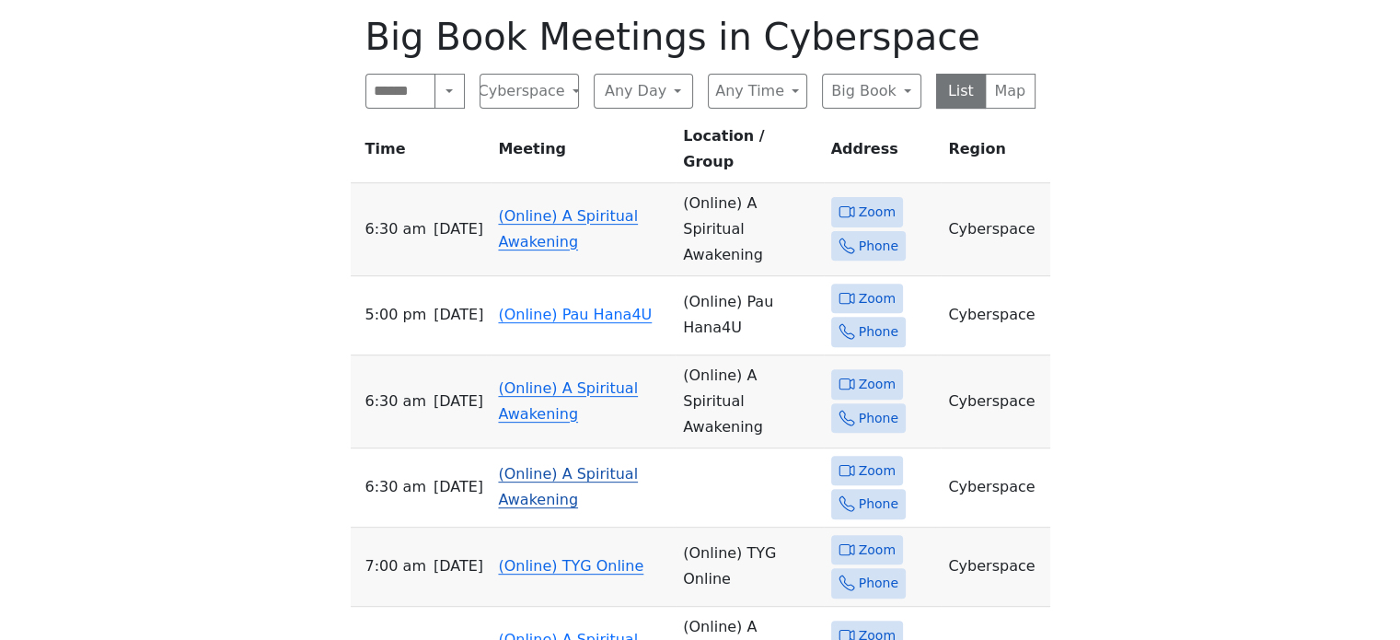
click at [536, 465] on link "(Online) A Spiritual Awakening" at bounding box center [568, 486] width 140 height 43
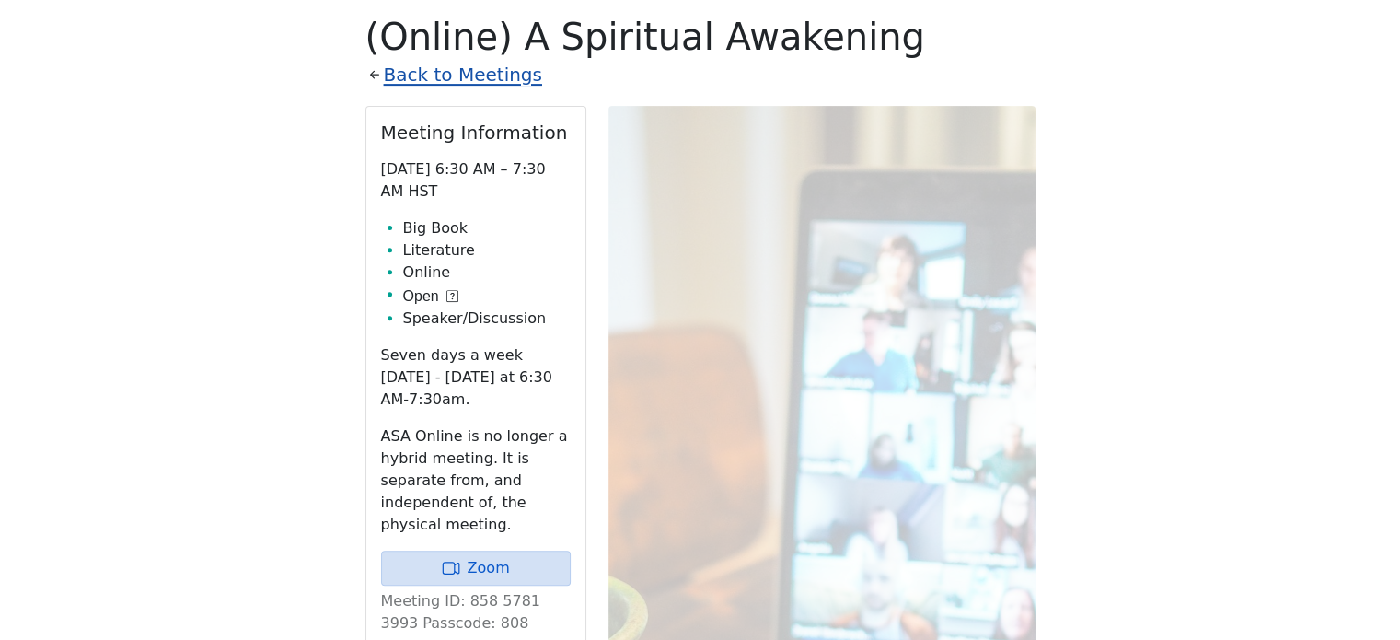
click at [434, 81] on link "Back to Meetings" at bounding box center [463, 75] width 158 height 32
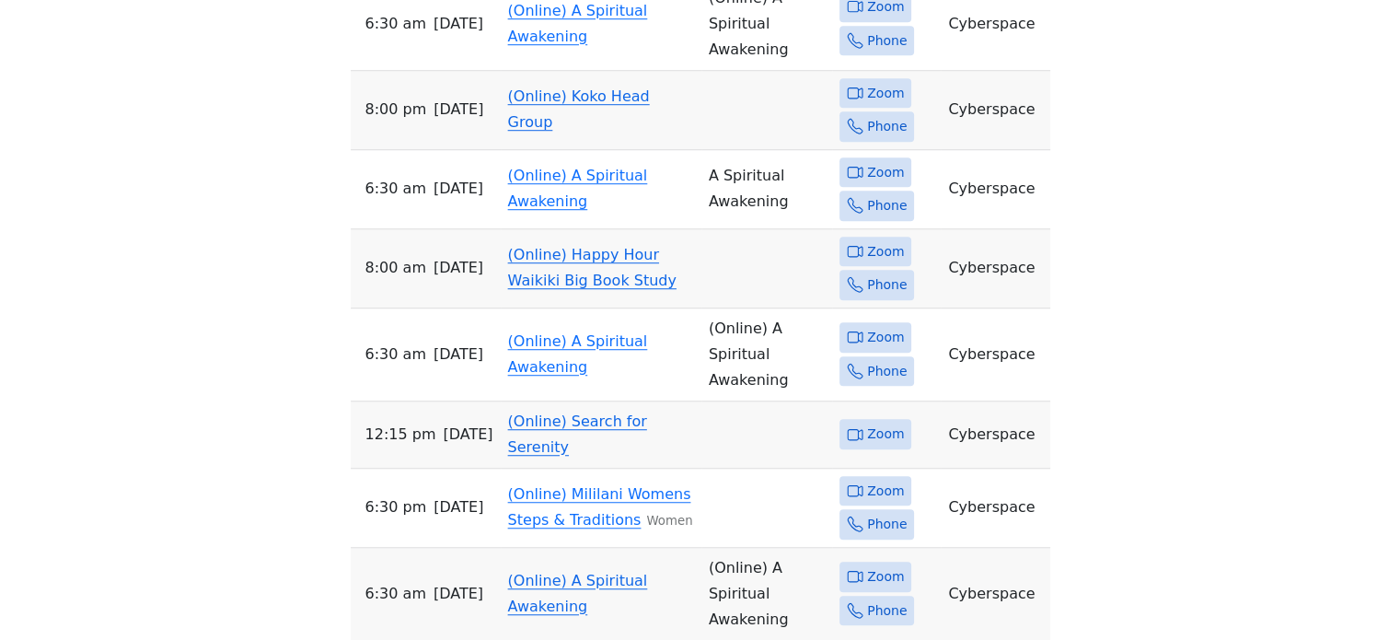
scroll to position [1287, 0]
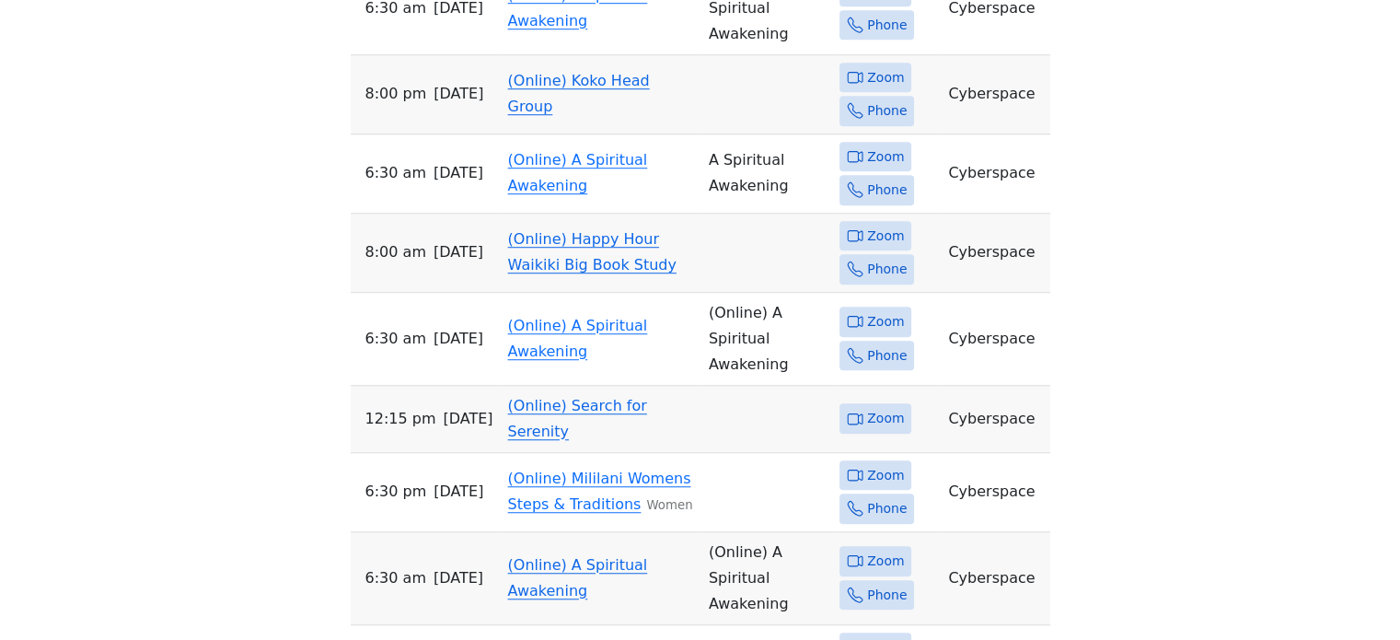
click at [609, 397] on link "(Online) Search for Serenity" at bounding box center [577, 418] width 139 height 43
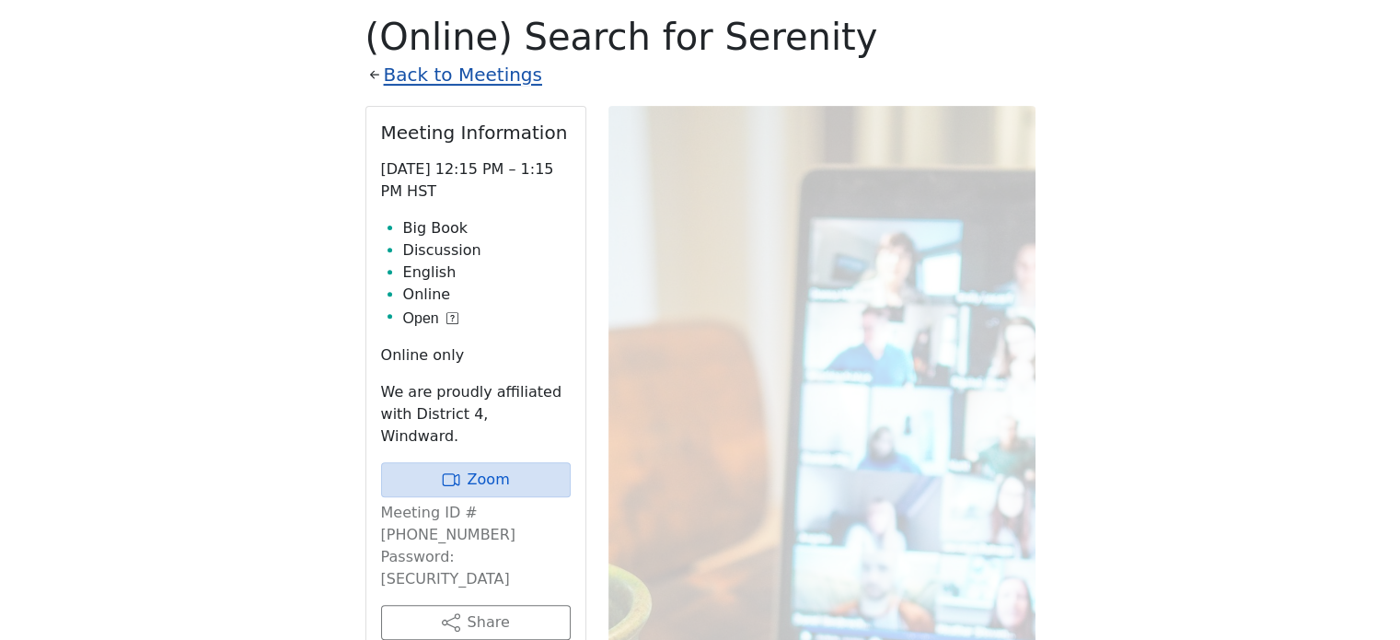
click at [483, 75] on link "Back to Meetings" at bounding box center [463, 75] width 158 height 32
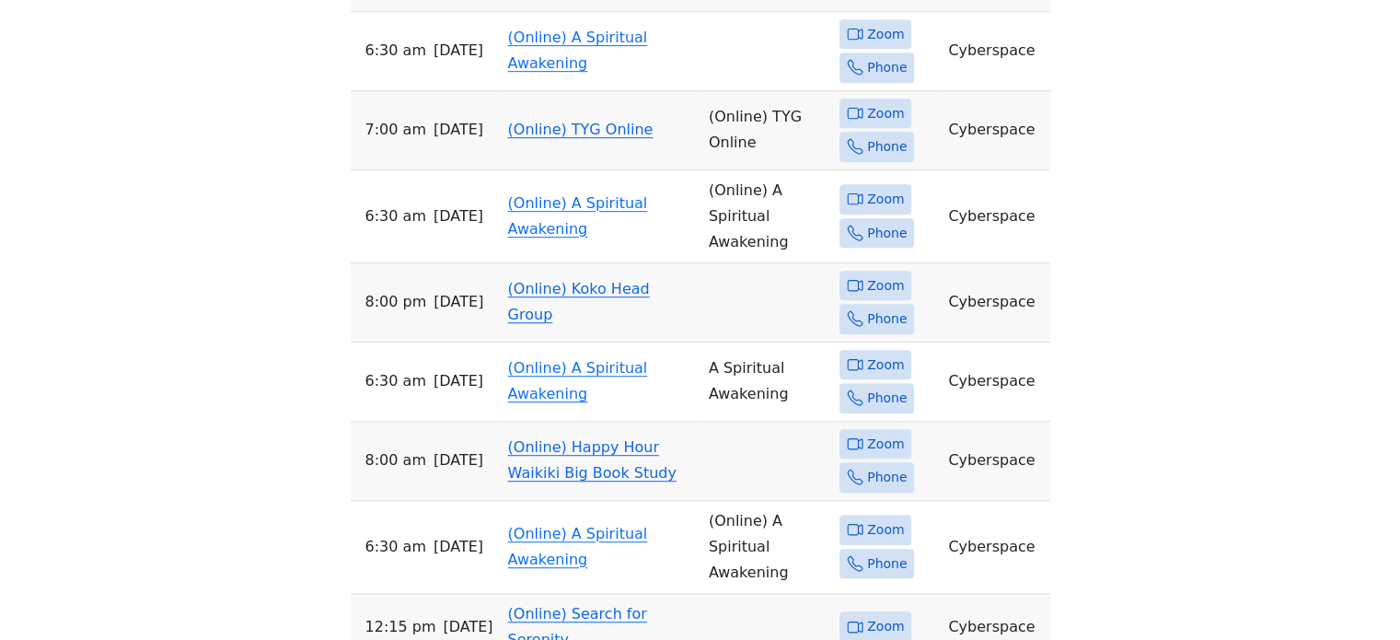
scroll to position [1103, 0]
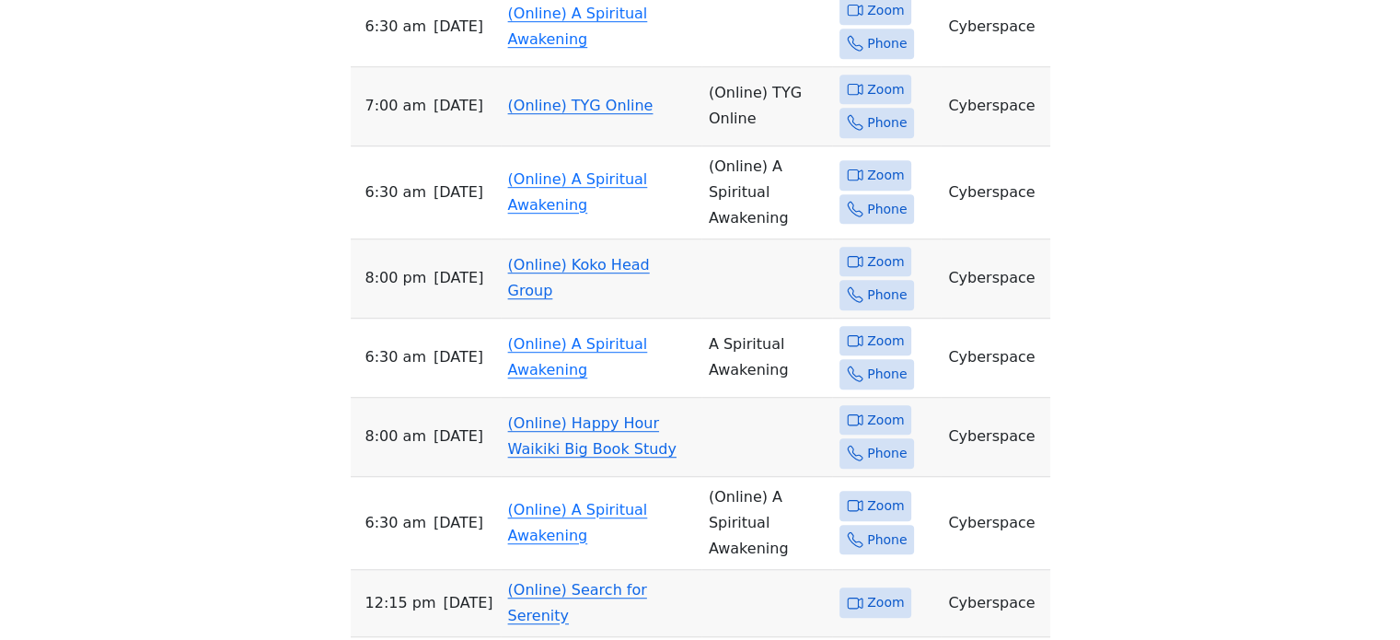
click at [619, 581] on link "(Online) Search for Serenity" at bounding box center [577, 602] width 139 height 43
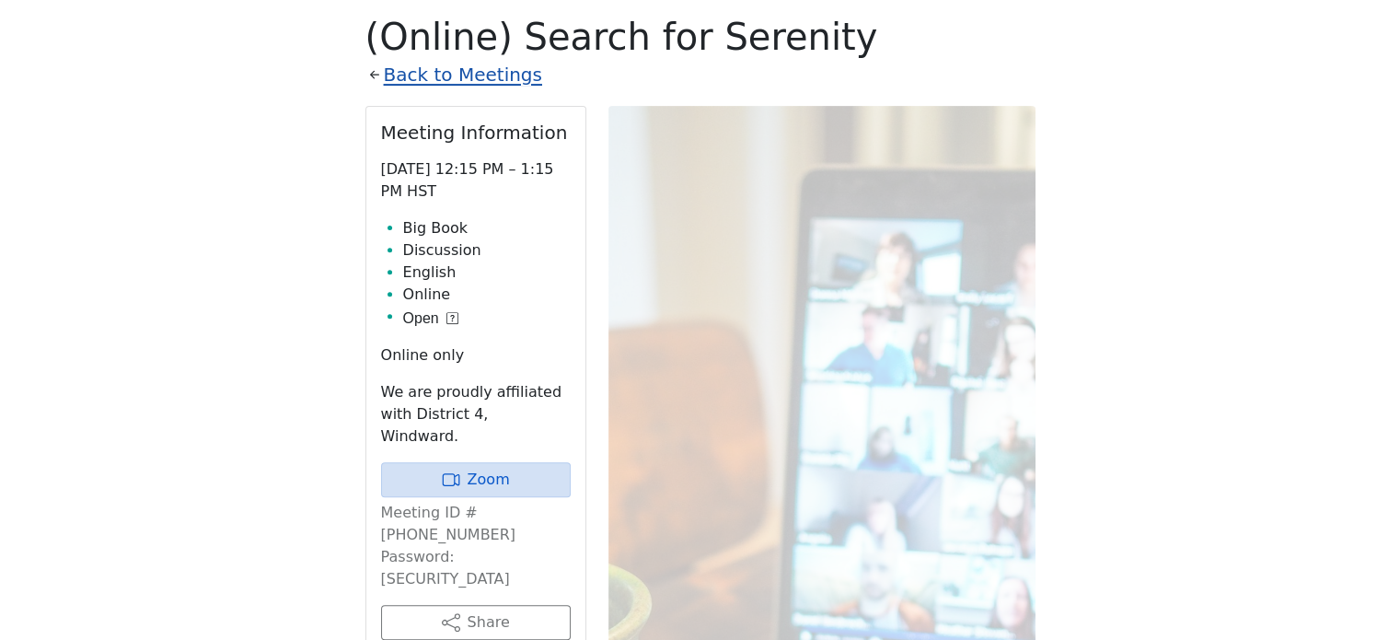
click at [411, 78] on link "Back to Meetings" at bounding box center [463, 75] width 158 height 32
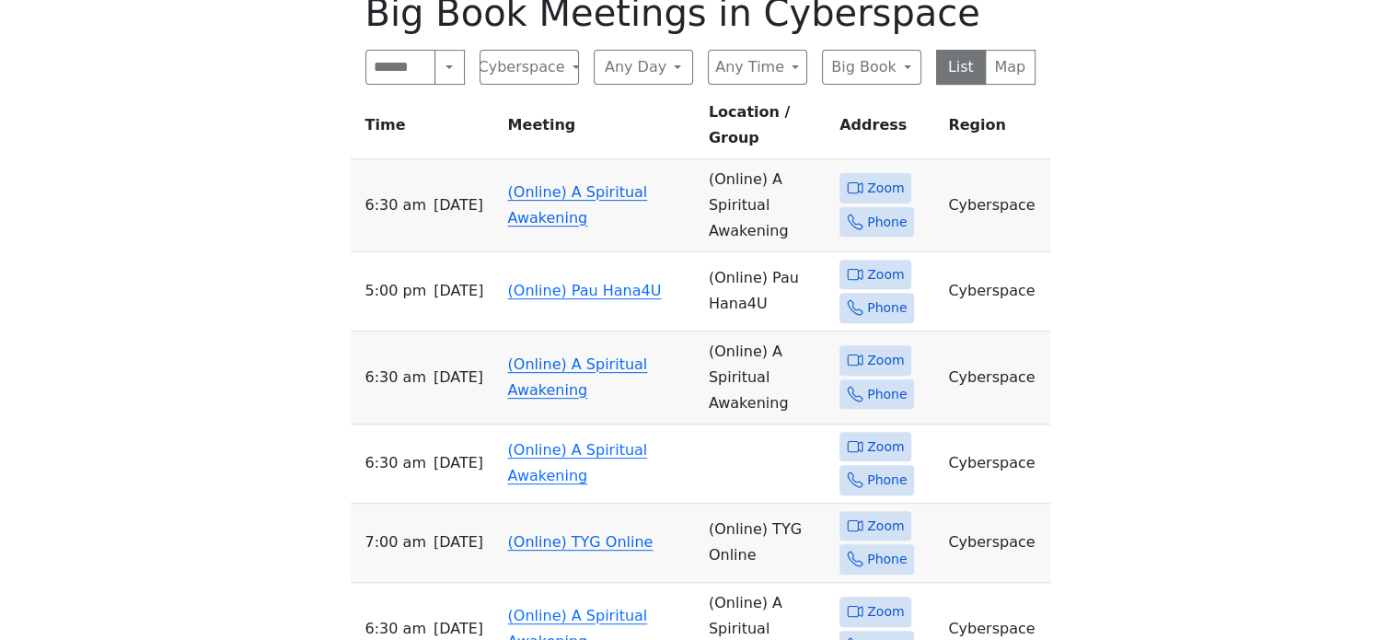
scroll to position [643, 0]
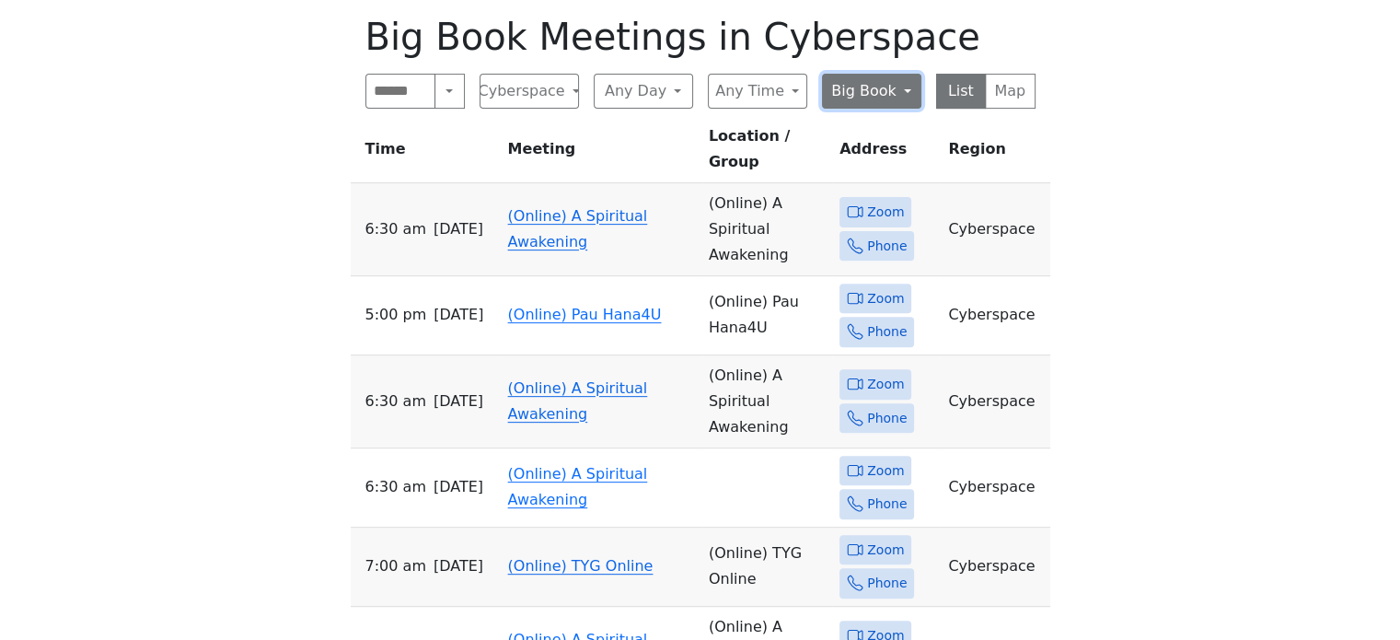
click at [871, 103] on button "Big Book" at bounding box center [871, 91] width 99 height 35
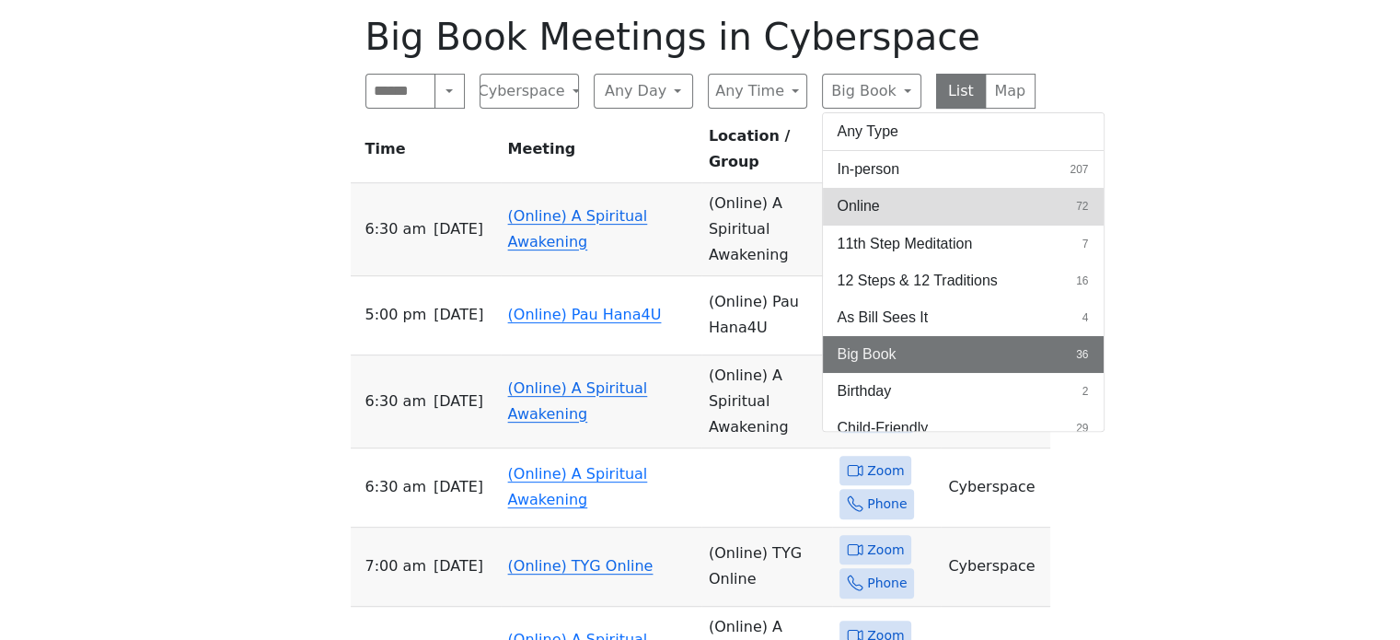
click at [885, 203] on button "Online 72" at bounding box center [963, 206] width 281 height 37
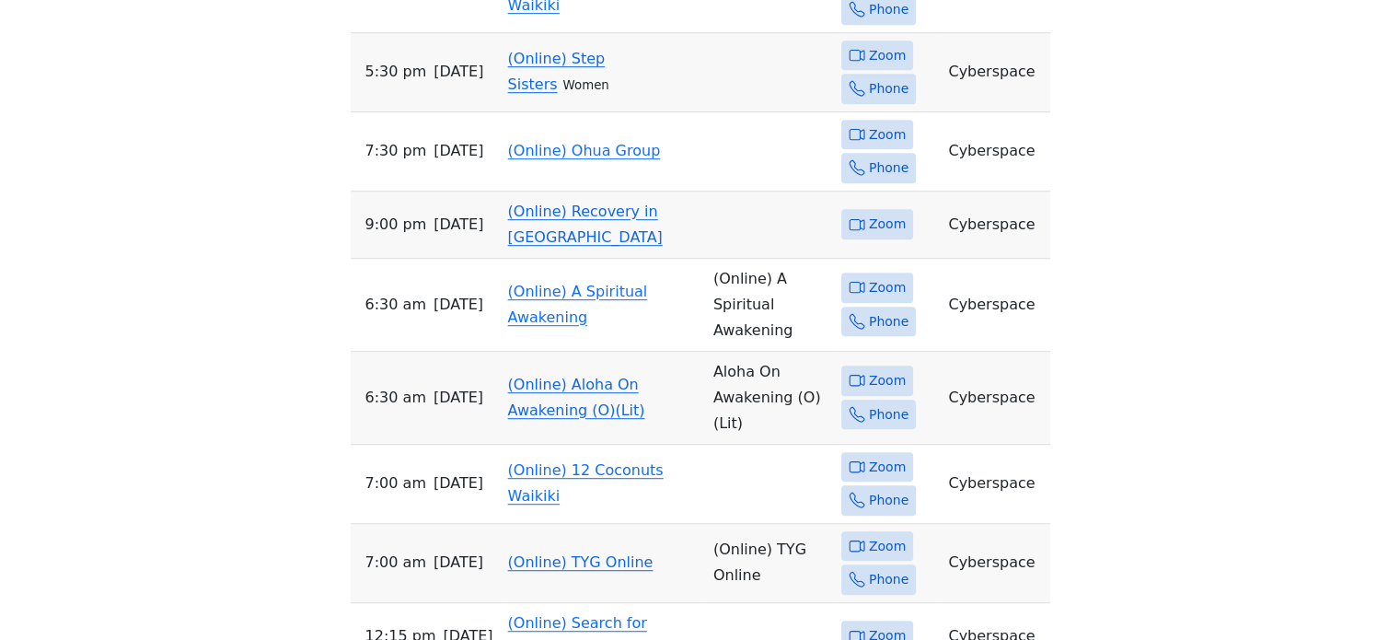
scroll to position [1011, 0]
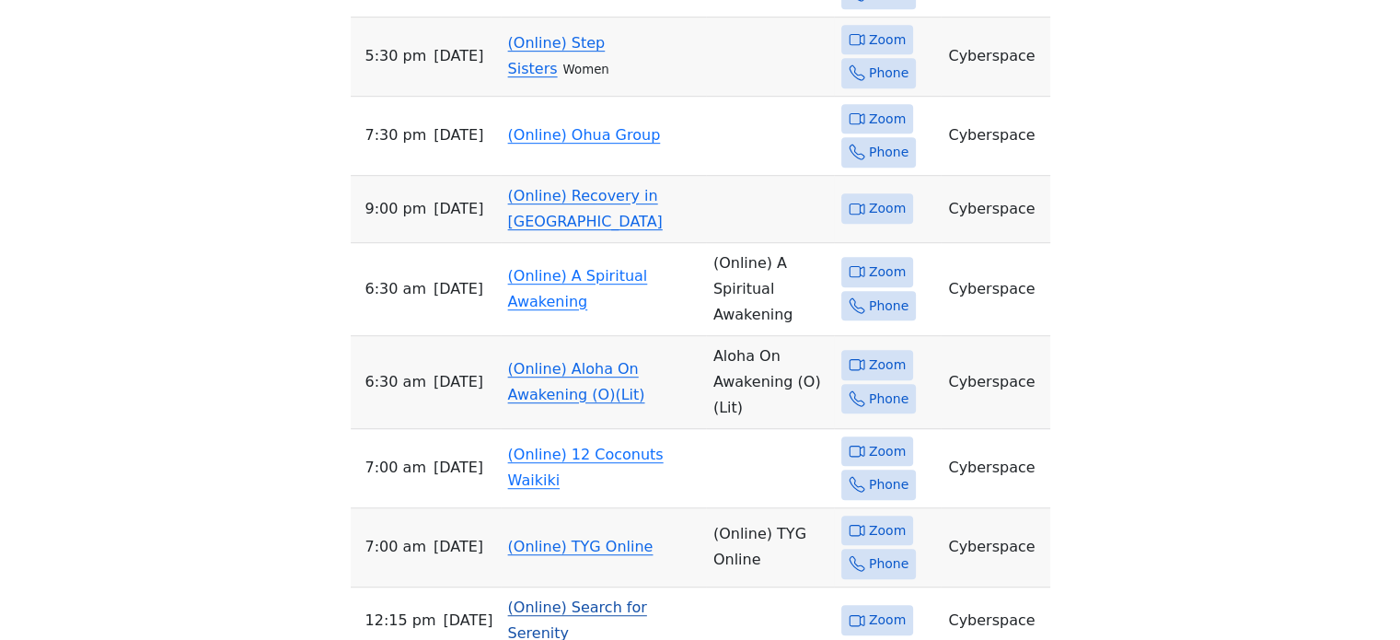
click at [630, 598] on link "(Online) Search for Serenity" at bounding box center [577, 619] width 139 height 43
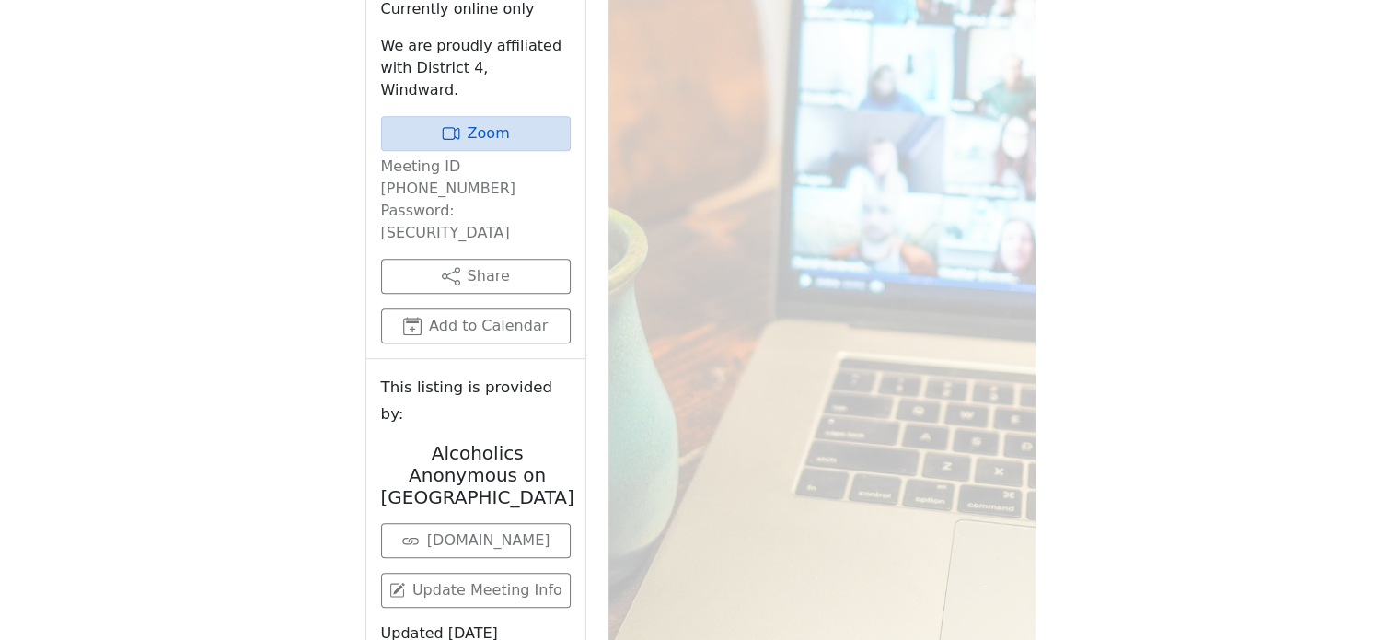
scroll to position [643, 0]
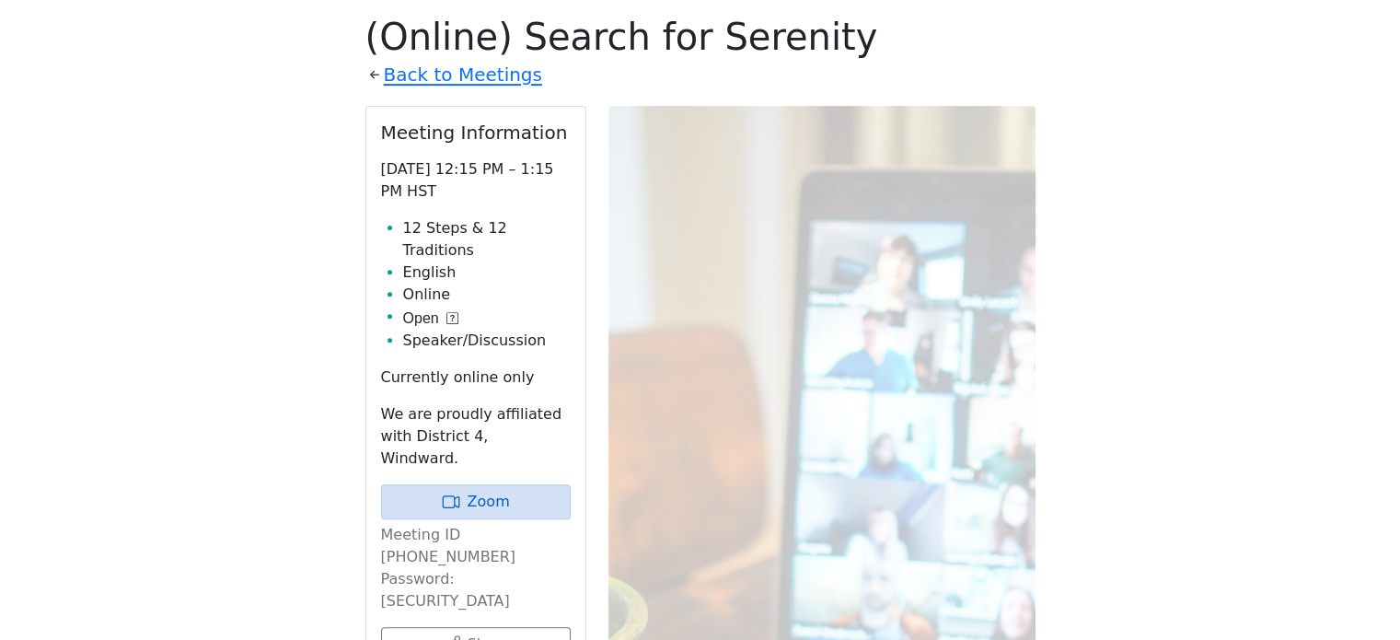
drag, startPoint x: 302, startPoint y: 1, endPoint x: 69, endPoint y: 89, distance: 249.1
click at [69, 89] on div "Alcoholics Anonymous on [GEOGRAPHIC_DATA] The [GEOGRAPHIC_DATA] will be closed …" at bounding box center [700, 489] width 1400 height 2265
click at [398, 79] on link "Back to Meetings" at bounding box center [463, 75] width 158 height 32
